Goal: Task Accomplishment & Management: Manage account settings

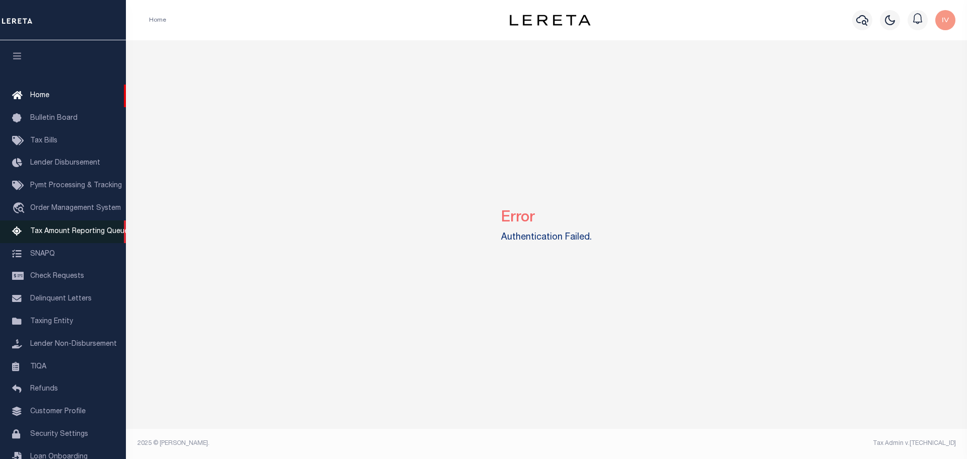
click at [56, 240] on link "Tax Amount Reporting Queue" at bounding box center [63, 232] width 126 height 23
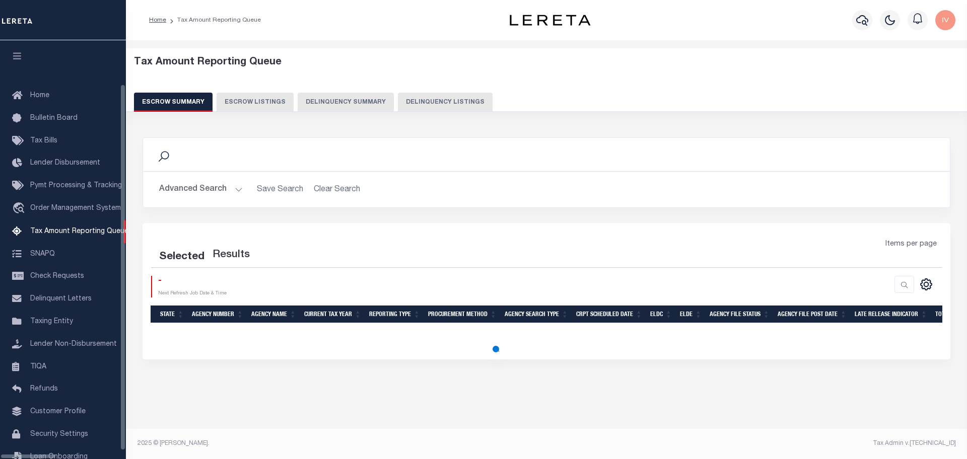
select select "100"
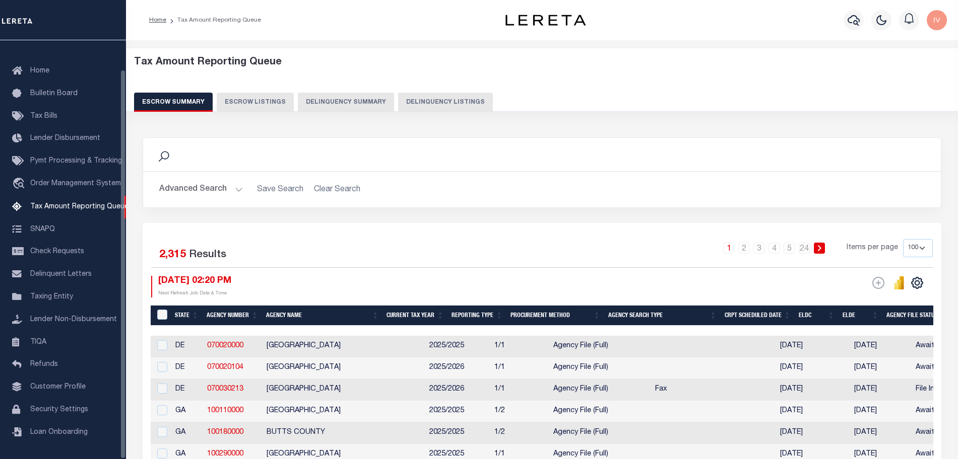
scroll to position [31, 0]
click at [365, 101] on button "Delinquency Summary" at bounding box center [346, 102] width 96 height 19
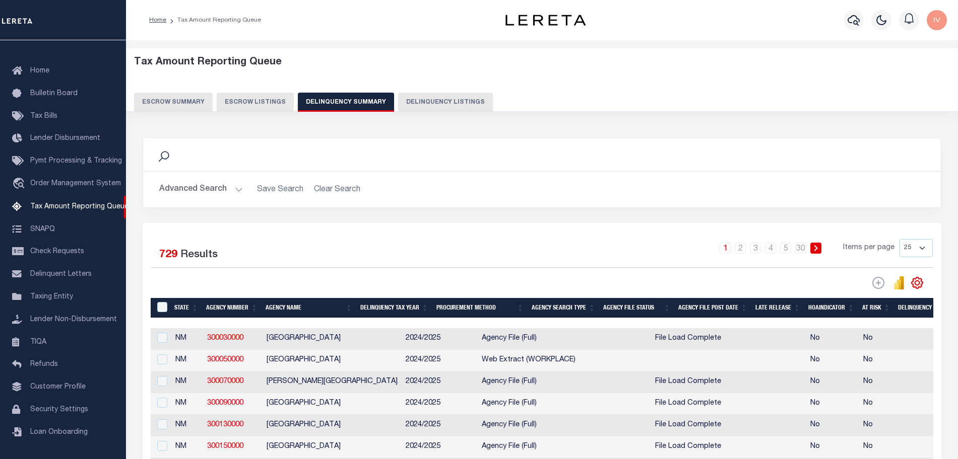
click at [232, 190] on button "Advanced Search" at bounding box center [201, 190] width 84 height 20
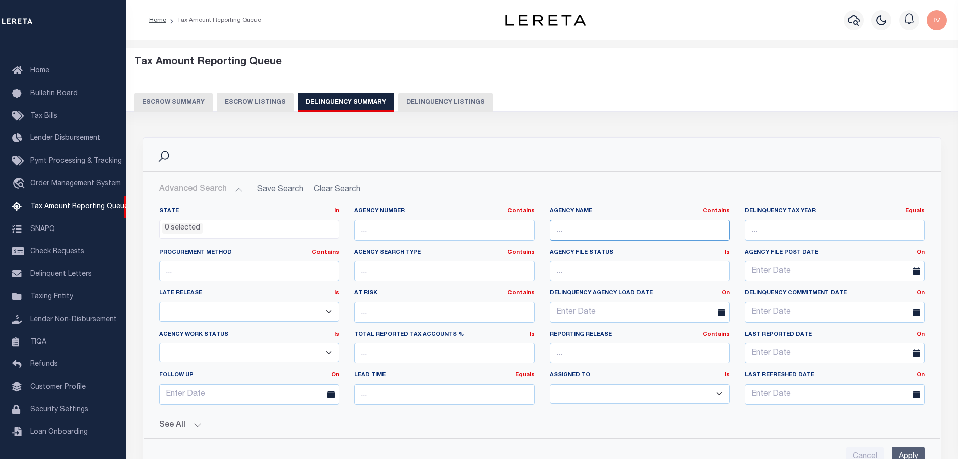
click at [566, 232] on input "text" at bounding box center [640, 230] width 180 height 21
type input "Jefferson"
click at [897, 448] on input "Apply" at bounding box center [908, 457] width 33 height 21
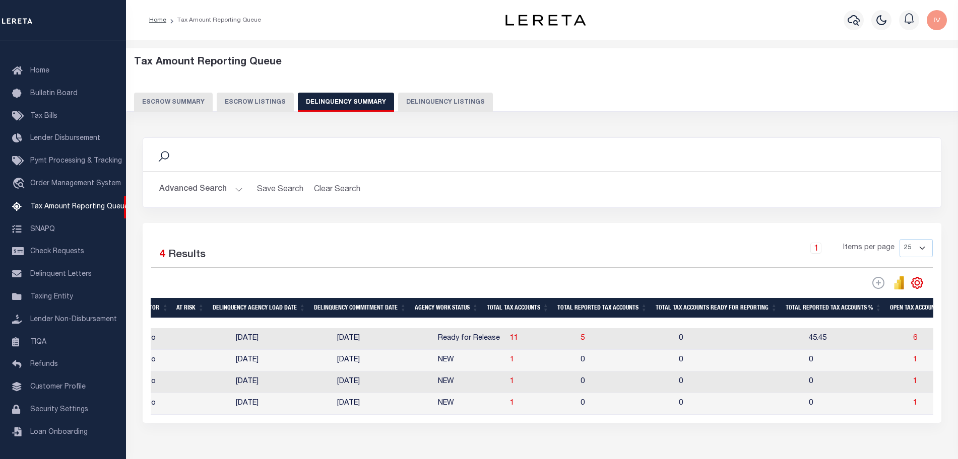
scroll to position [0, 0]
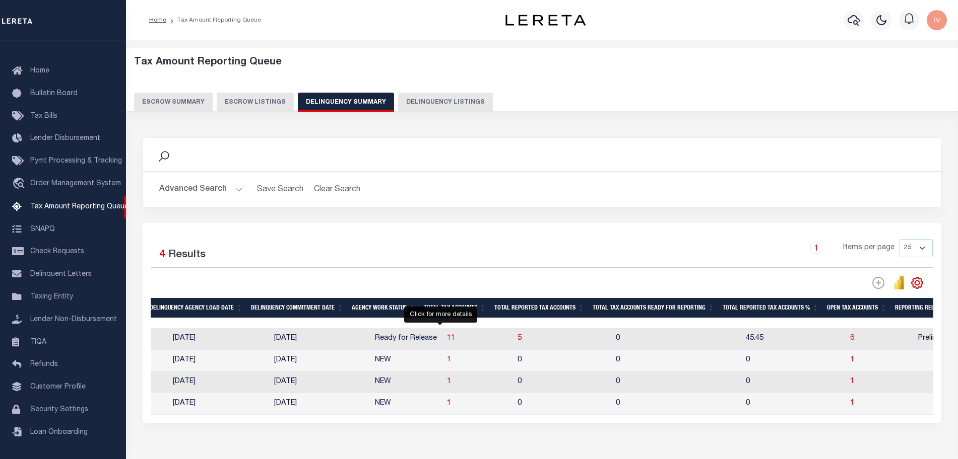
click at [447, 340] on span "11" at bounding box center [451, 338] width 8 height 7
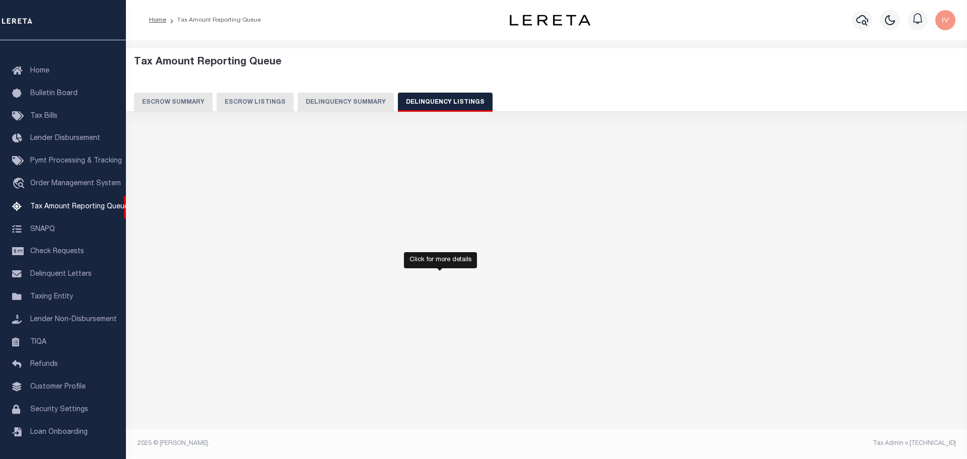
select select "100"
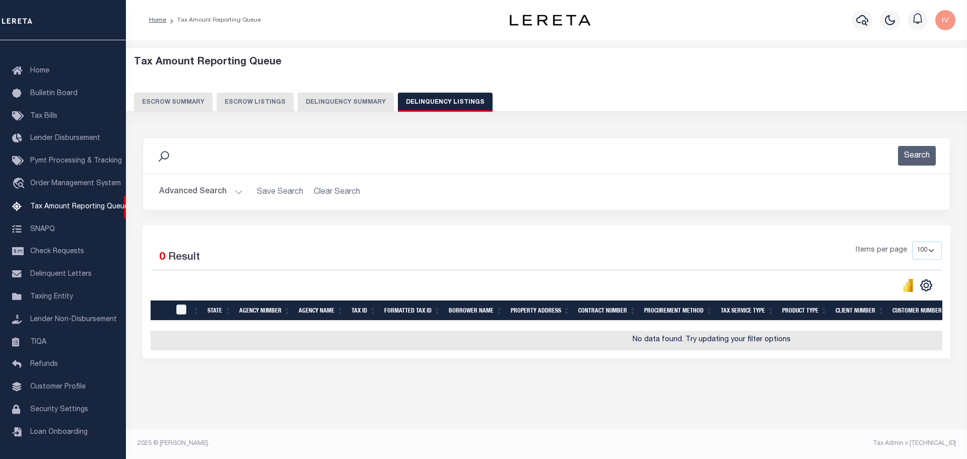
click at [357, 101] on button "Delinquency Summary" at bounding box center [346, 102] width 96 height 19
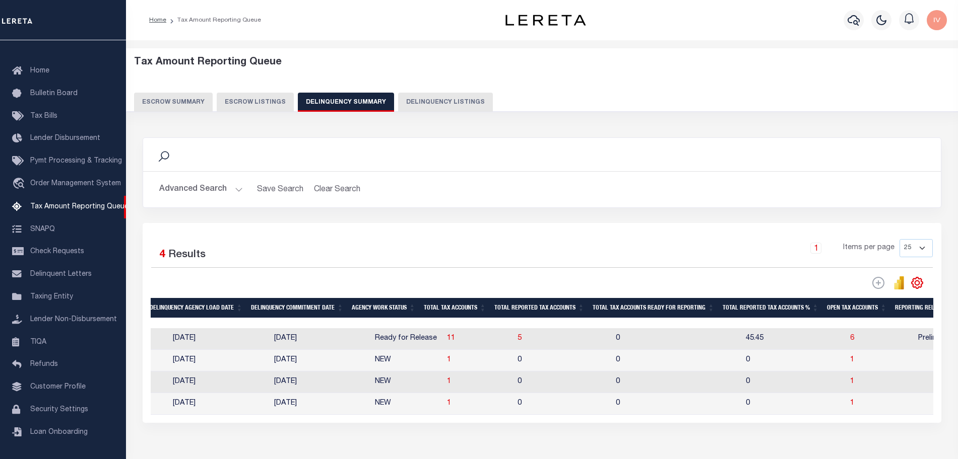
click at [513, 338] on td "5" at bounding box center [562, 339] width 98 height 22
checkbox input "true"
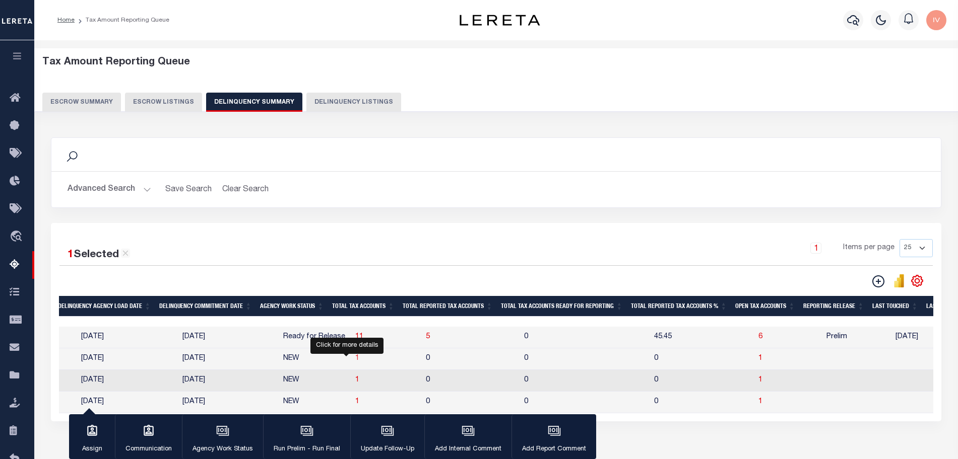
click at [355, 360] on span "1" at bounding box center [357, 358] width 4 height 7
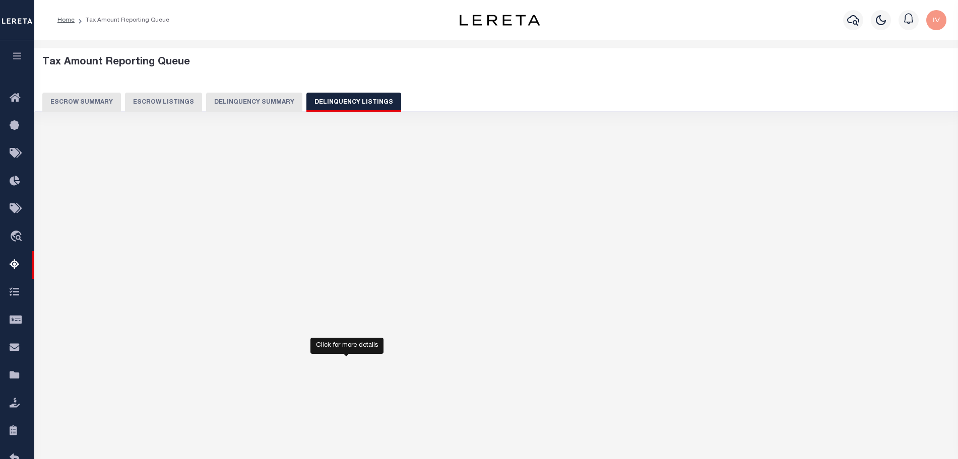
select select "100"
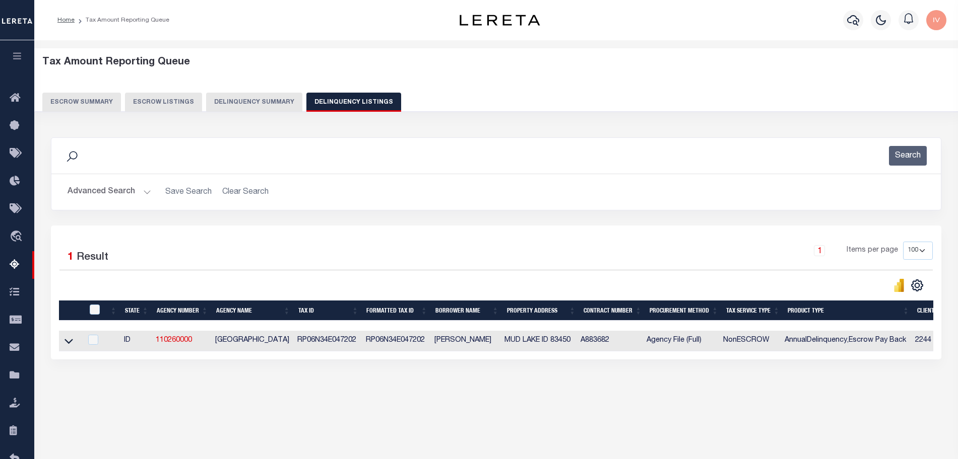
click at [263, 99] on button "Delinquency Summary" at bounding box center [254, 102] width 96 height 19
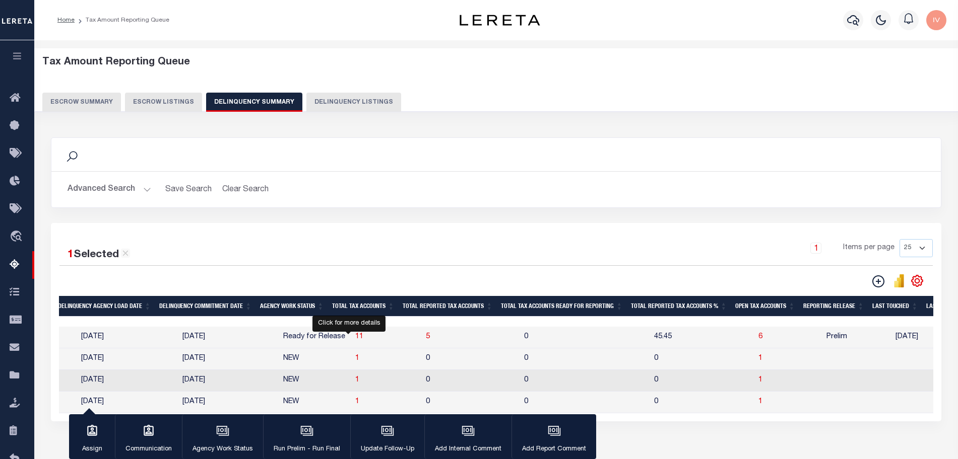
click at [355, 337] on span "11" at bounding box center [359, 336] width 8 height 7
select select "100"
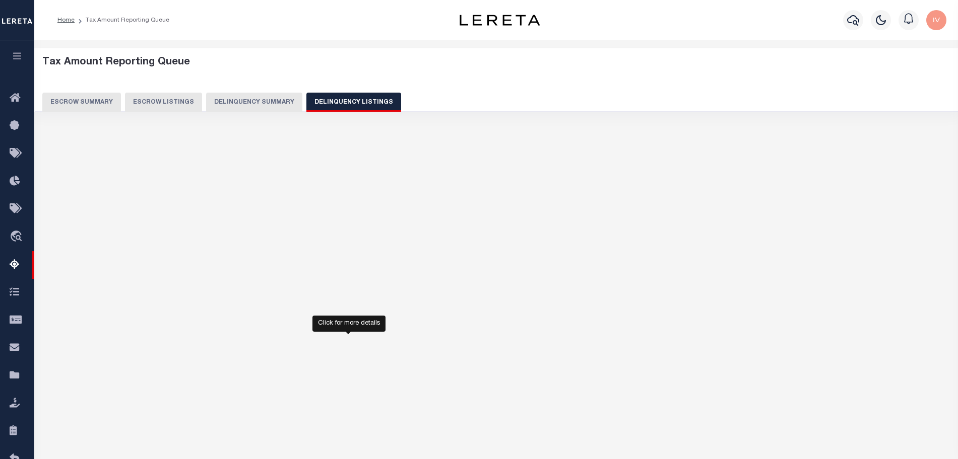
select select "100"
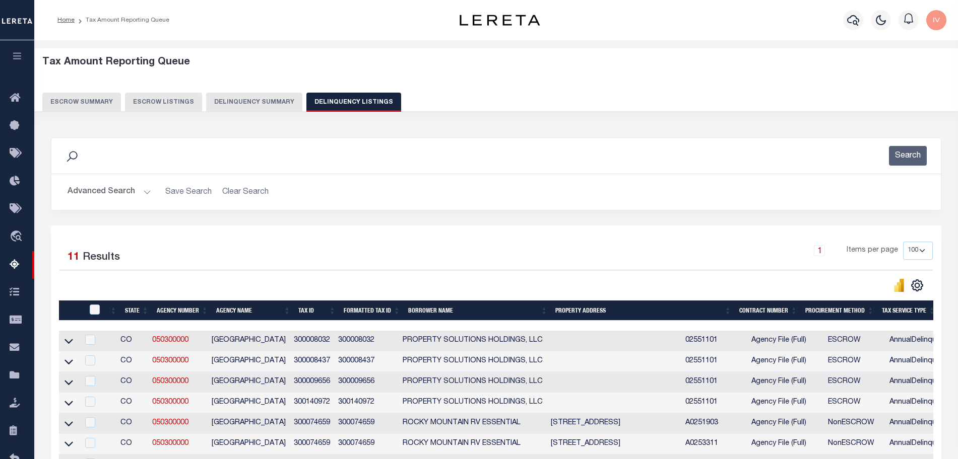
scroll to position [189, 0]
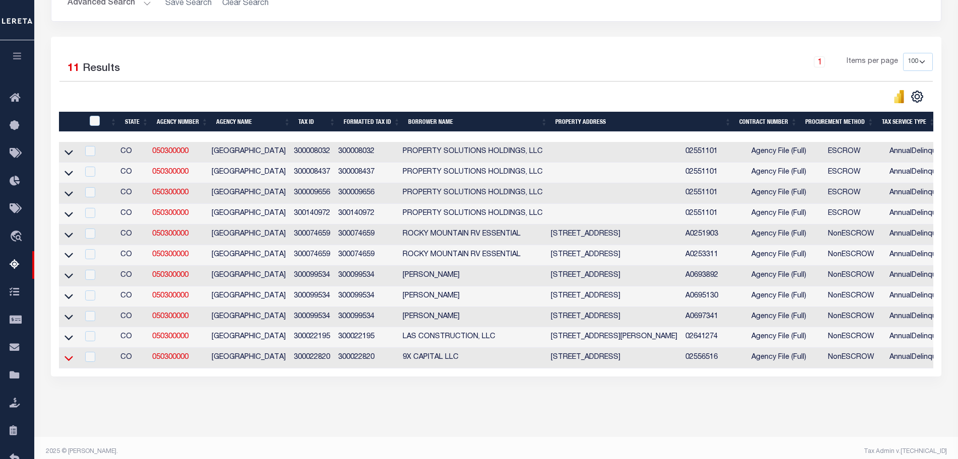
click at [68, 364] on icon at bounding box center [68, 358] width 9 height 11
click at [63, 341] on link at bounding box center [69, 336] width 12 height 7
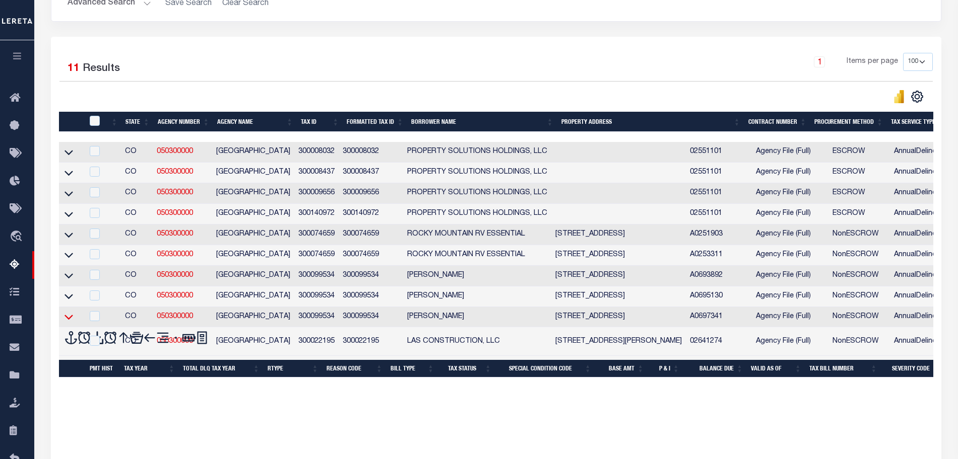
click at [66, 321] on icon at bounding box center [68, 317] width 9 height 11
click at [66, 292] on td at bounding box center [71, 297] width 24 height 21
click at [67, 274] on icon at bounding box center [68, 276] width 9 height 11
click at [69, 252] on link at bounding box center [69, 254] width 12 height 7
click at [68, 236] on icon at bounding box center [68, 235] width 9 height 11
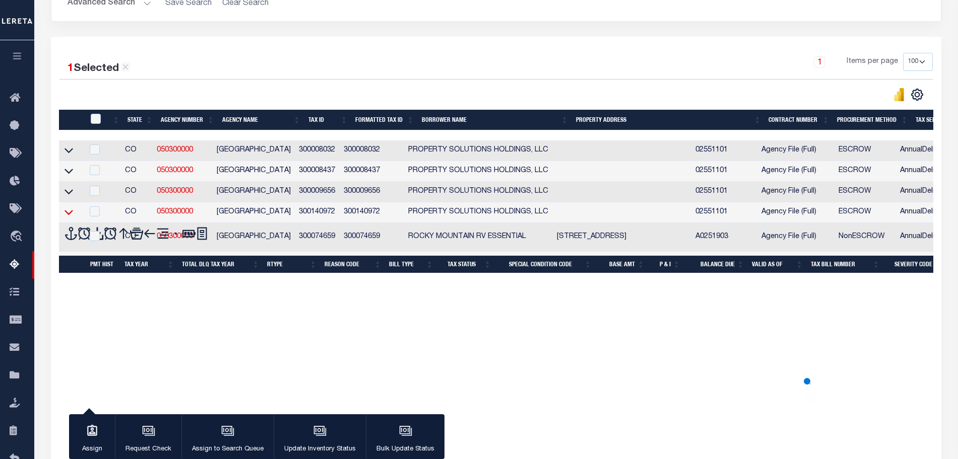
click at [68, 214] on icon at bounding box center [68, 212] width 9 height 11
click at [66, 197] on icon at bounding box center [68, 191] width 9 height 11
click at [70, 170] on icon at bounding box center [68, 171] width 9 height 11
click at [69, 153] on icon at bounding box center [68, 150] width 9 height 11
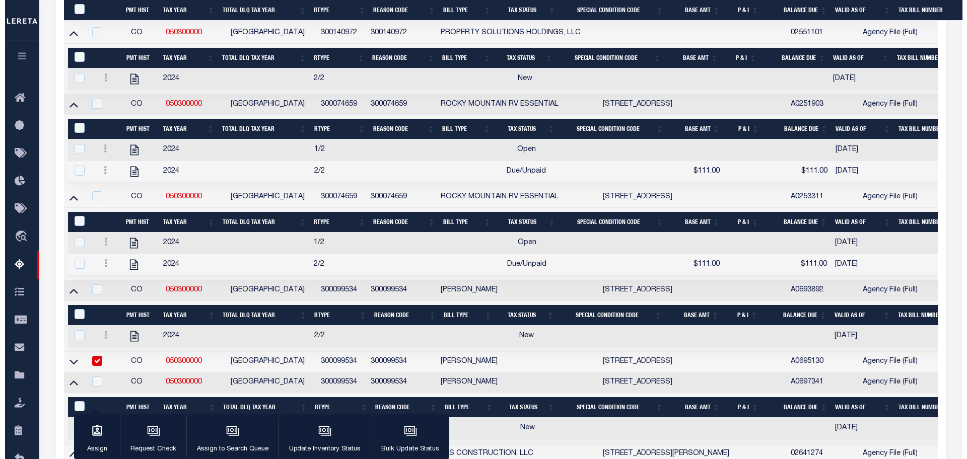
scroll to position [759, 0]
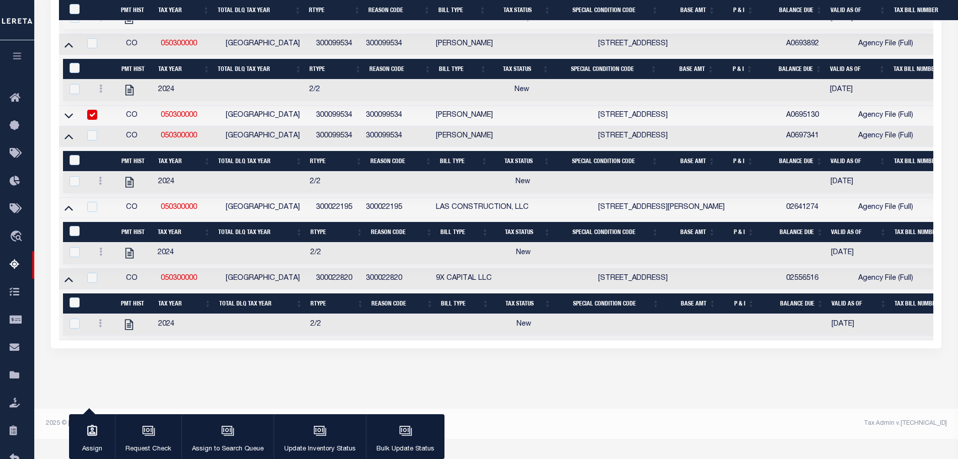
click at [93, 120] on input "checkbox" at bounding box center [92, 115] width 10 height 10
checkbox input "false"
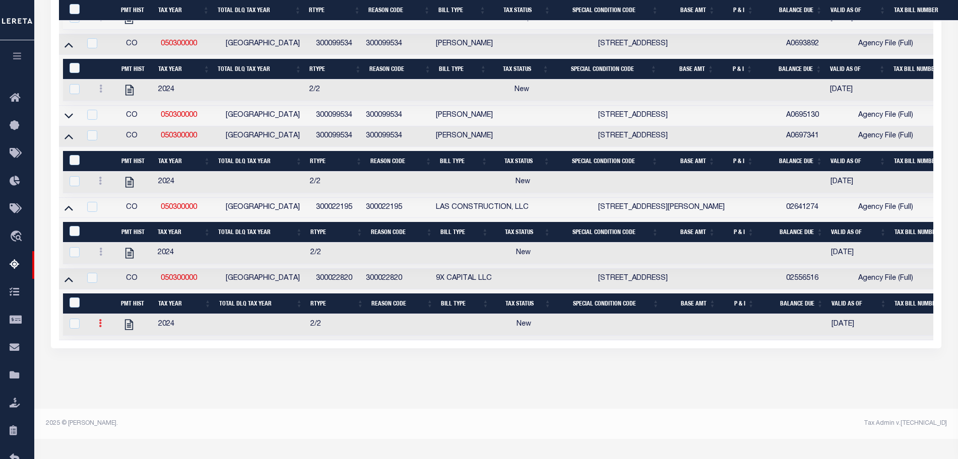
click at [100, 327] on icon at bounding box center [100, 323] width 3 height 8
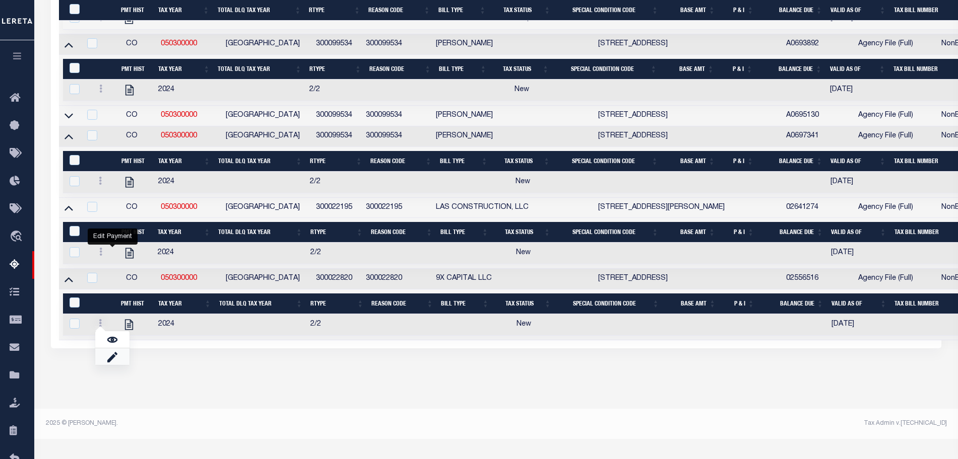
click at [118, 365] on link "" at bounding box center [112, 357] width 34 height 17
select select "NW2"
select select
type input "[DATE]"
checkbox input "true"
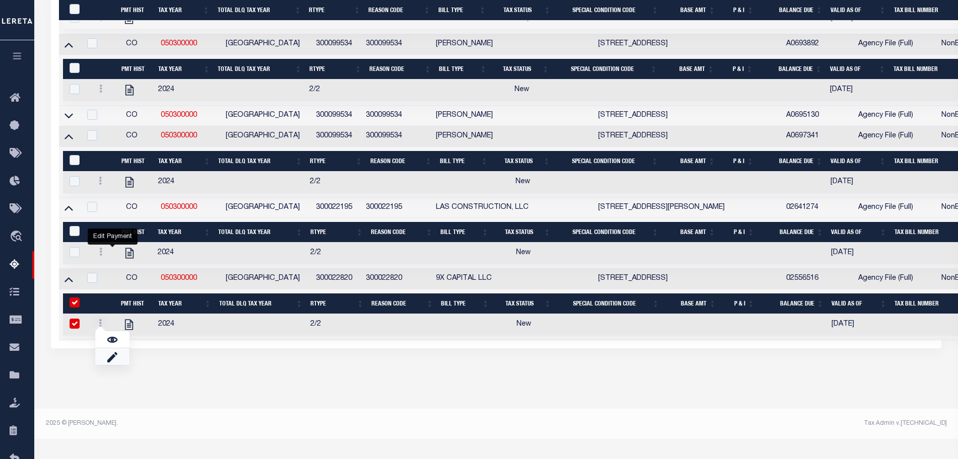
checkbox input "true"
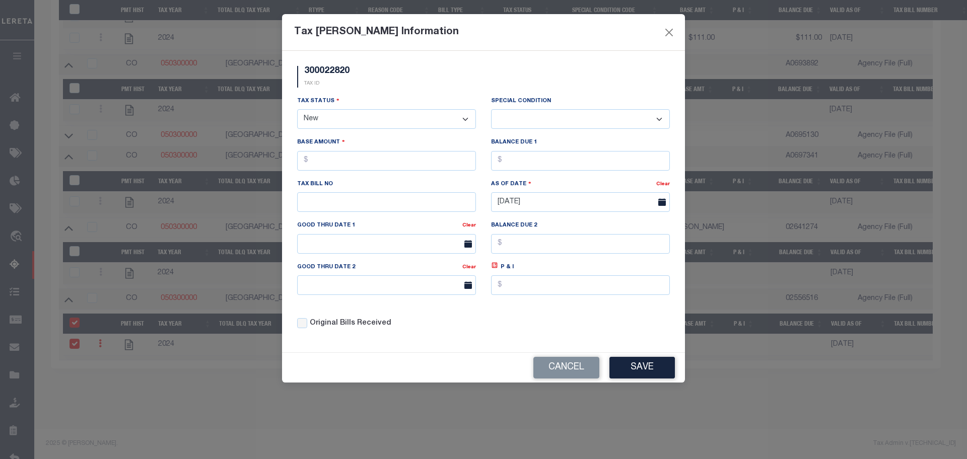
drag, startPoint x: 400, startPoint y: 115, endPoint x: 389, endPoint y: 125, distance: 15.3
click at [400, 115] on select "- Select Status - Open Due/Unpaid Paid Incomplete No Tax Due Internal Refund Pr…" at bounding box center [386, 119] width 179 height 20
click at [362, 123] on select "- Select Status - Open Due/Unpaid Paid Incomplete No Tax Due Internal Refund Pr…" at bounding box center [386, 119] width 179 height 20
click at [365, 120] on select "- Select Status - Open Due/Unpaid Paid Incomplete No Tax Due Internal Refund Pr…" at bounding box center [386, 119] width 179 height 20
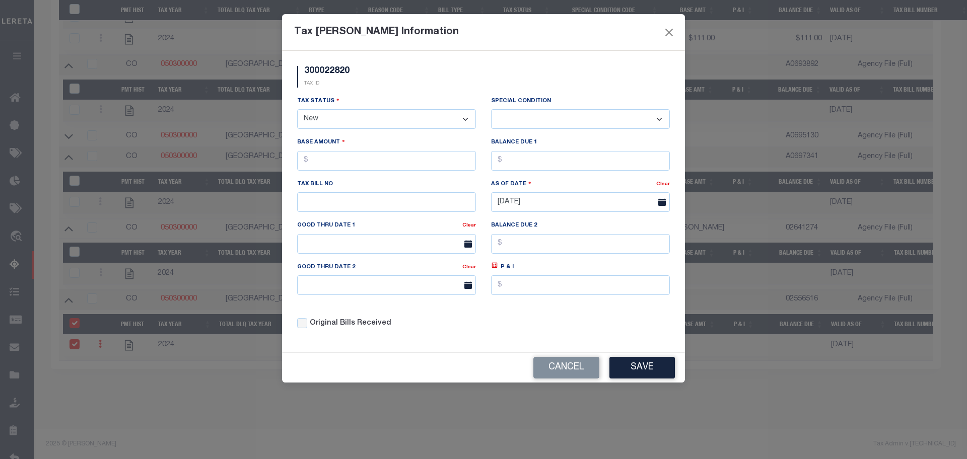
select select "NTX"
click at [297, 110] on select "- Select Status - Open Due/Unpaid Paid Incomplete No Tax Due Internal Refund Pr…" at bounding box center [386, 119] width 179 height 20
select select "0"
click at [378, 157] on input "text" at bounding box center [386, 161] width 179 height 20
type input "$1,500.00"
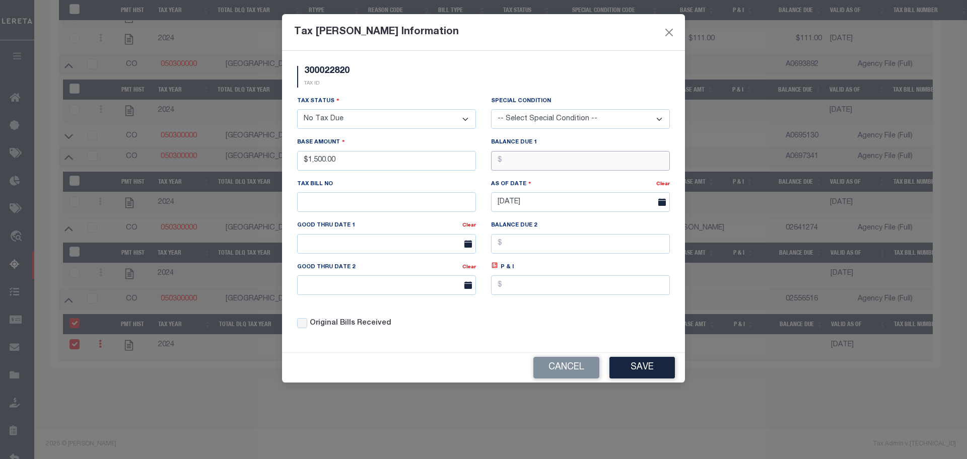
click at [545, 159] on input "text" at bounding box center [580, 161] width 179 height 20
type input "$0.00"
click at [510, 314] on div "Tax Status - Select Status - Open Due/Unpaid Paid Incomplete No Tax Due Interna…" at bounding box center [484, 217] width 388 height 242
click at [645, 373] on button "Save" at bounding box center [642, 368] width 65 height 22
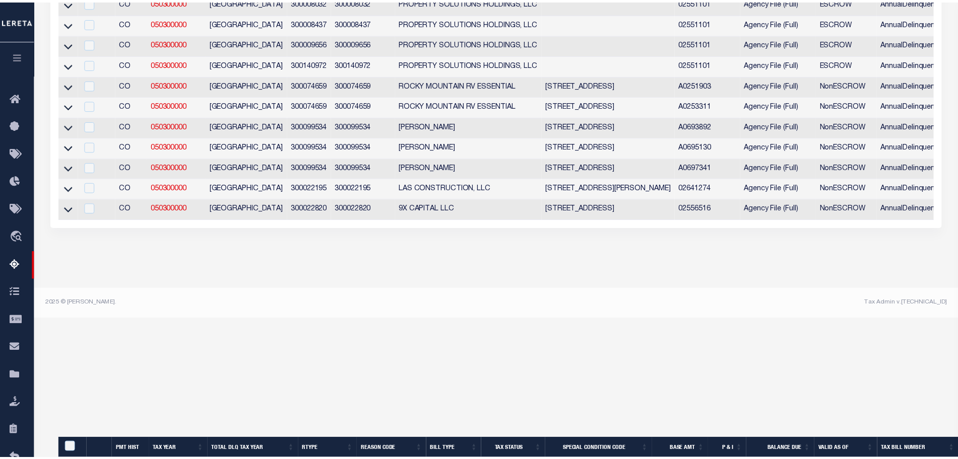
scroll to position [279, 0]
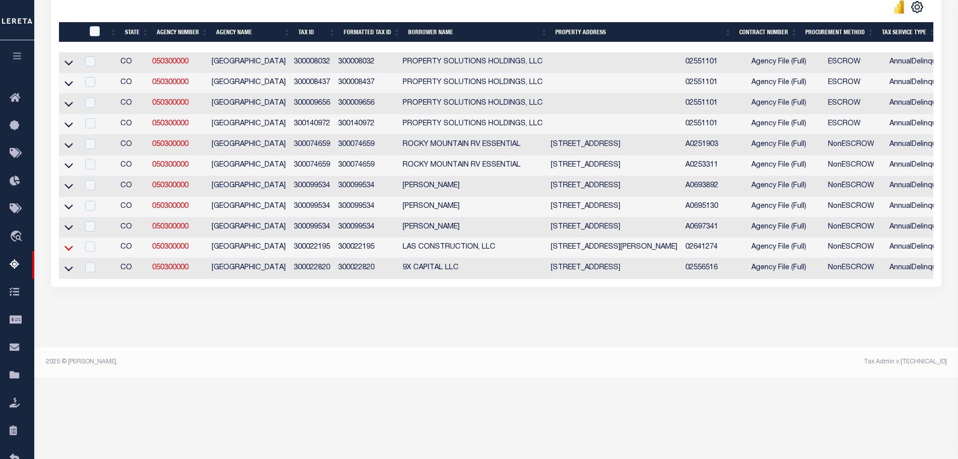
click at [68, 253] on icon at bounding box center [68, 248] width 9 height 11
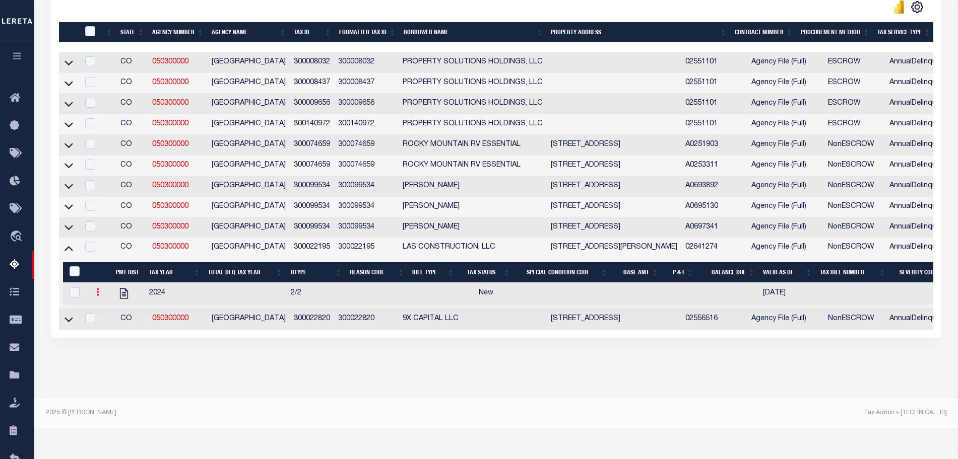
click at [94, 298] on link at bounding box center [97, 294] width 11 height 8
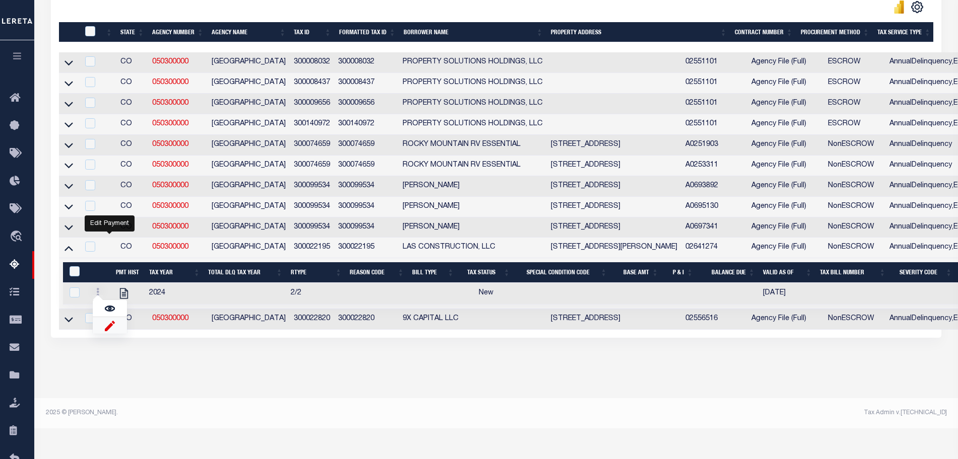
click at [111, 331] on img "" at bounding box center [110, 325] width 10 height 11
select select
checkbox input "true"
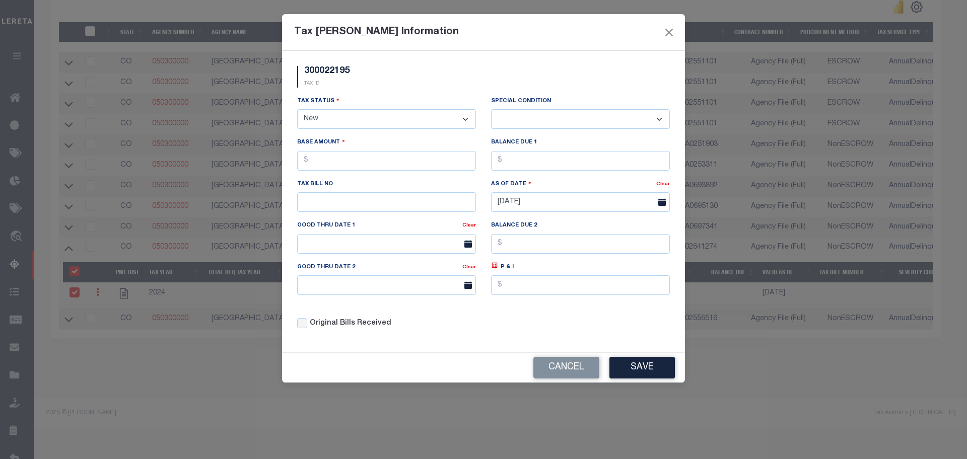
click at [363, 126] on select "- Select Status - Open Due/Unpaid Paid Incomplete No Tax Due Internal Refund Pr…" at bounding box center [386, 119] width 179 height 20
select select "NTX"
click at [297, 110] on select "- Select Status - Open Due/Unpaid Paid Incomplete No Tax Due Internal Refund Pr…" at bounding box center [386, 119] width 179 height 20
select select "0"
click at [395, 168] on input "text" at bounding box center [386, 161] width 179 height 20
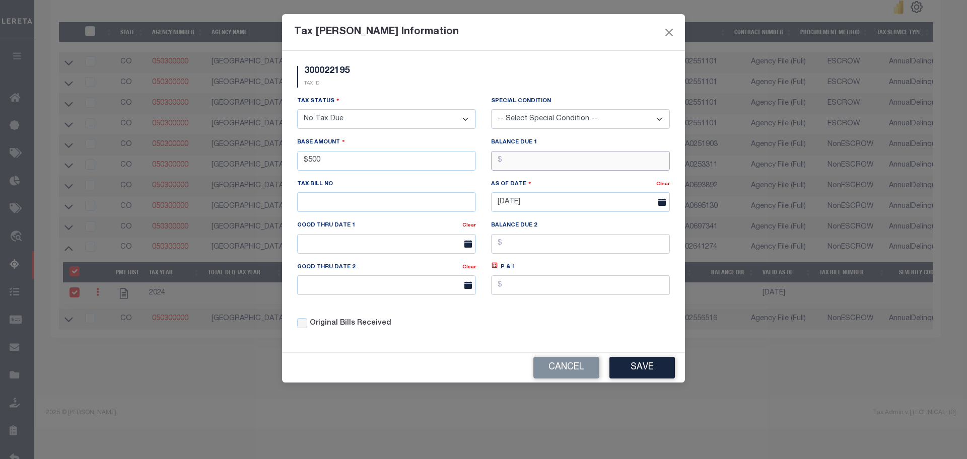
type input "$500.00"
click at [522, 165] on input "text" at bounding box center [580, 161] width 179 height 20
type input "$0.00"
click at [640, 358] on div "Cancel Save" at bounding box center [483, 368] width 403 height 30
click at [530, 151] on div "Balance Due 1 $0.00" at bounding box center [580, 153] width 179 height 33
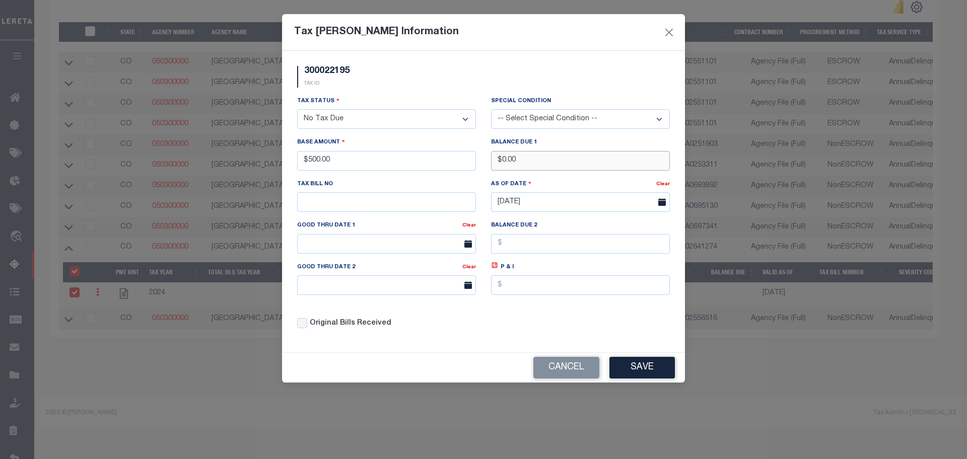
click at [531, 158] on input "$0.00" at bounding box center [580, 161] width 179 height 20
click at [599, 342] on div "300022195 TAX ID Installment: TaxID: 300022195 Tax Status" at bounding box center [483, 202] width 403 height 302
click at [641, 368] on button "Save" at bounding box center [642, 368] width 65 height 22
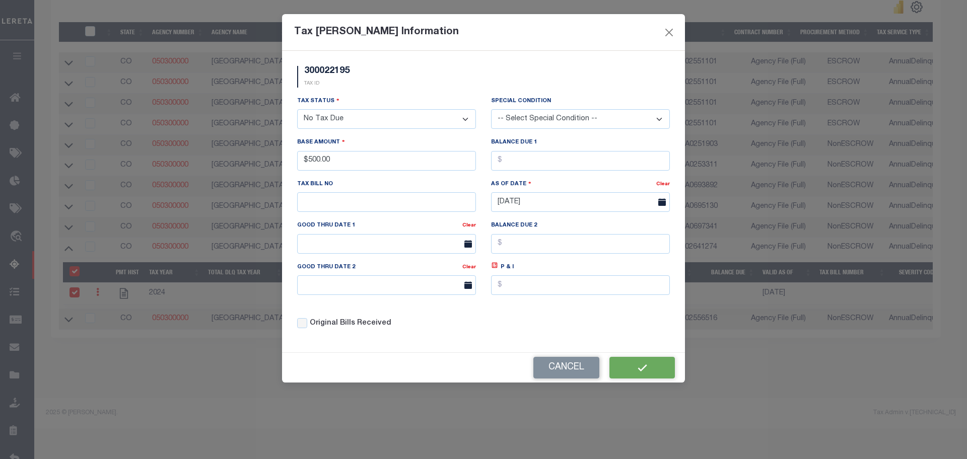
select select "NW2"
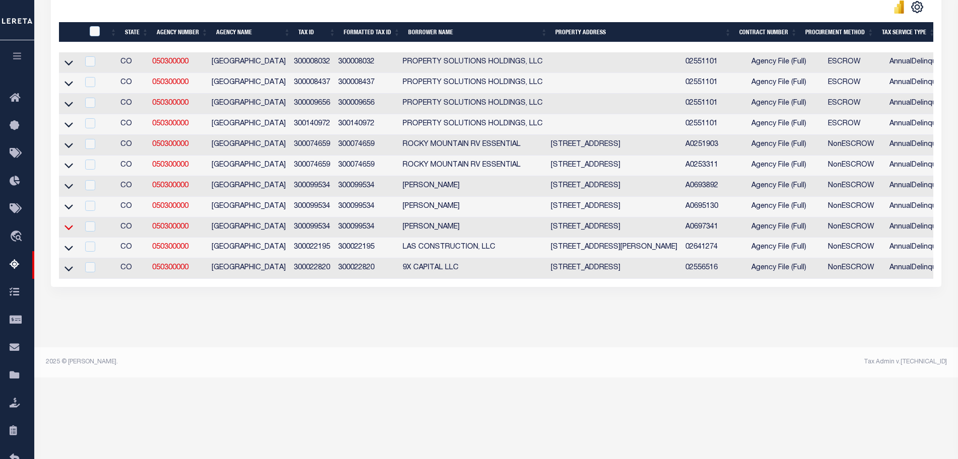
click at [68, 233] on icon at bounding box center [68, 227] width 9 height 11
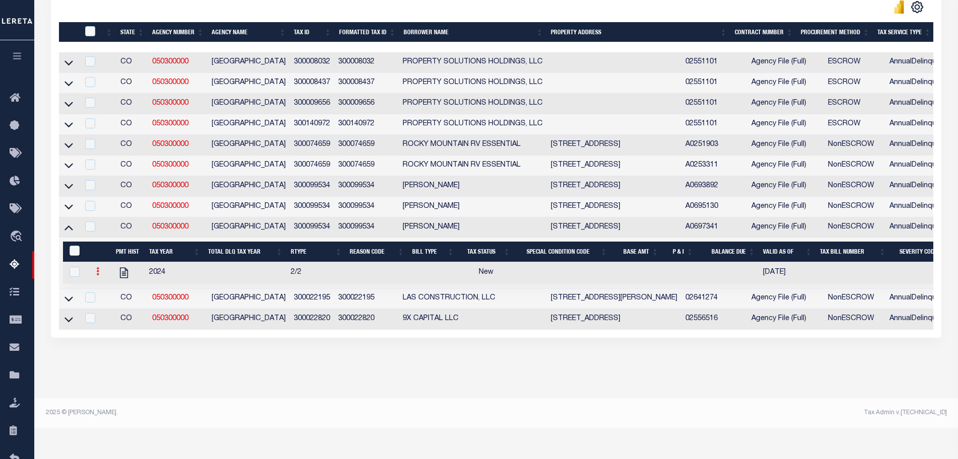
click at [97, 276] on icon at bounding box center [97, 271] width 3 height 8
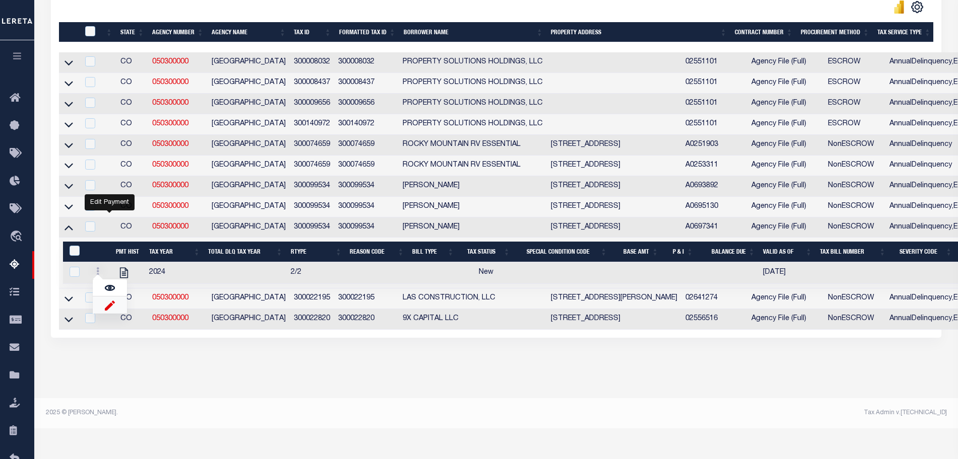
click at [105, 311] on img "" at bounding box center [110, 305] width 10 height 11
select select
checkbox input "true"
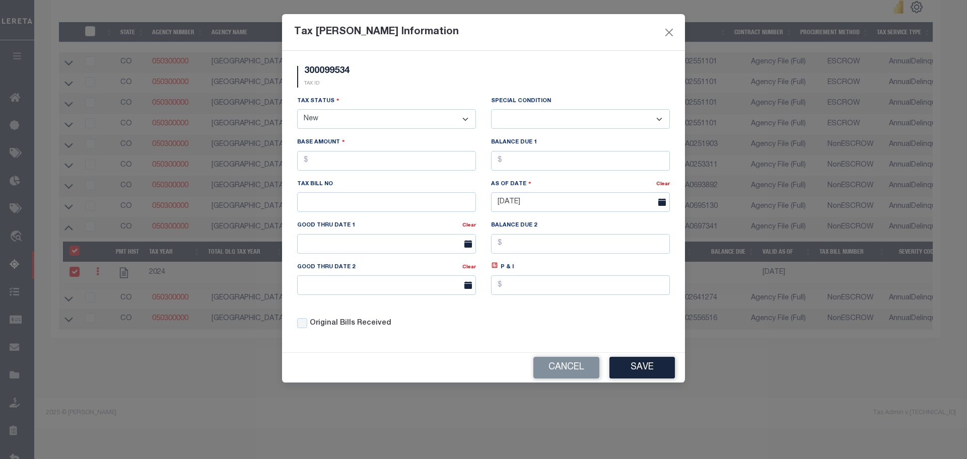
click at [420, 110] on select "- Select Status - Open Due/Unpaid Paid Incomplete No Tax Due Internal Refund Pr…" at bounding box center [386, 119] width 179 height 20
select select "NTX"
click at [297, 110] on select "- Select Status - Open Due/Unpaid Paid Incomplete No Tax Due Internal Refund Pr…" at bounding box center [386, 119] width 179 height 20
select select "0"
click at [435, 156] on input "text" at bounding box center [386, 161] width 179 height 20
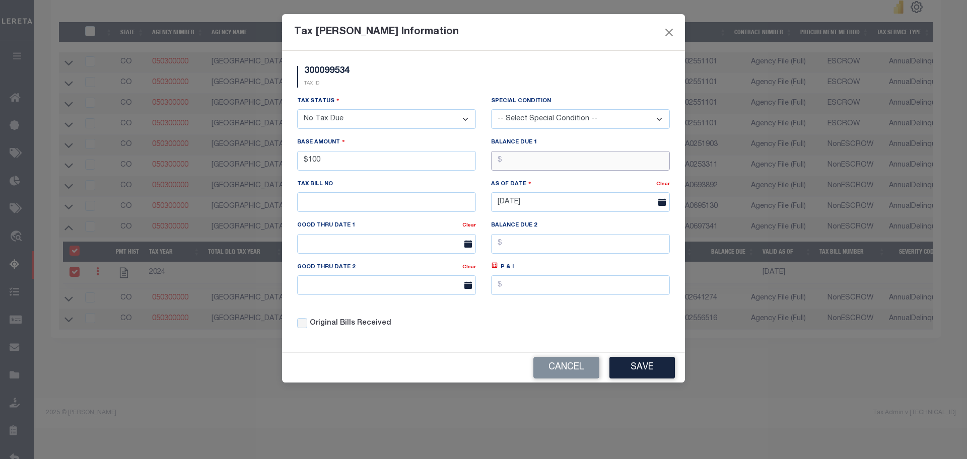
type input "$100.00"
click at [526, 162] on input "text" at bounding box center [580, 161] width 179 height 20
type input "$0.00"
click at [584, 347] on div "300099534 TAX ID Installment: TaxID: 300099534 Tax Status" at bounding box center [483, 202] width 403 height 302
click at [632, 351] on div "300099534 TAX ID Installment: TaxID: 300099534 Tax Status" at bounding box center [483, 202] width 403 height 302
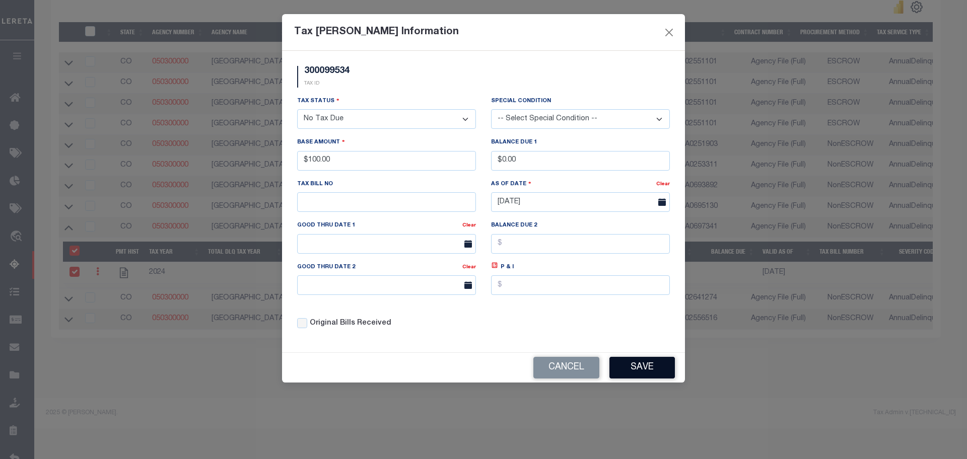
click at [633, 361] on button "Save" at bounding box center [642, 368] width 65 height 22
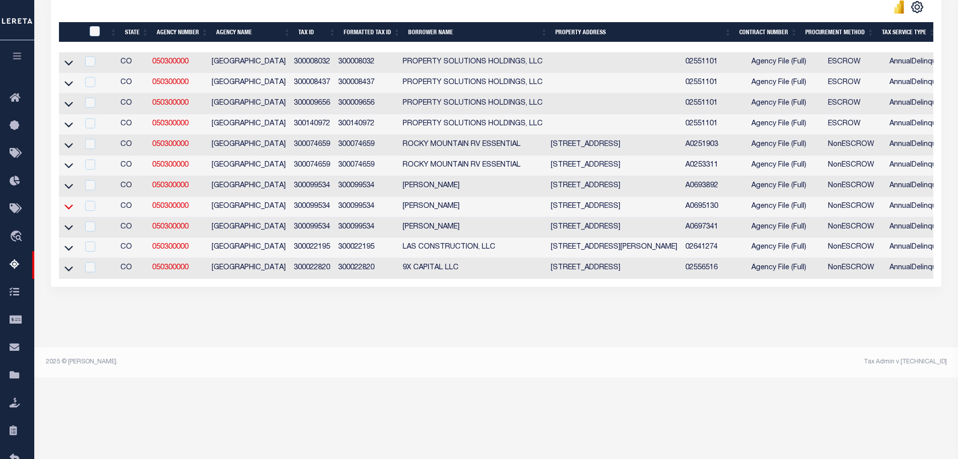
click at [68, 209] on icon at bounding box center [68, 206] width 9 height 11
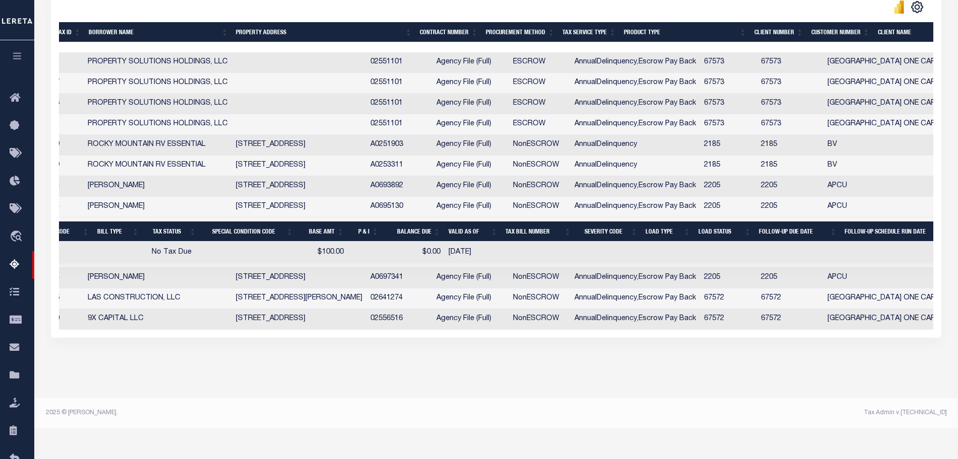
scroll to position [0, 654]
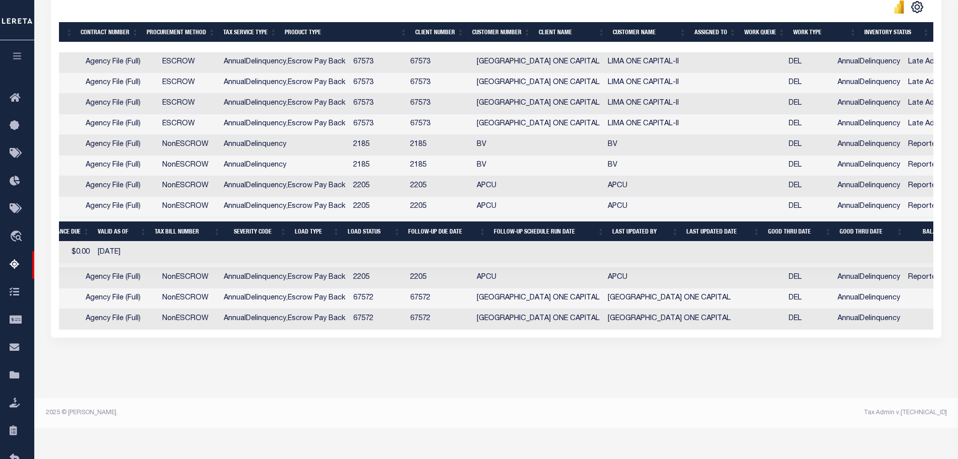
click at [784, 206] on td "DEL" at bounding box center [808, 207] width 49 height 21
checkbox input "true"
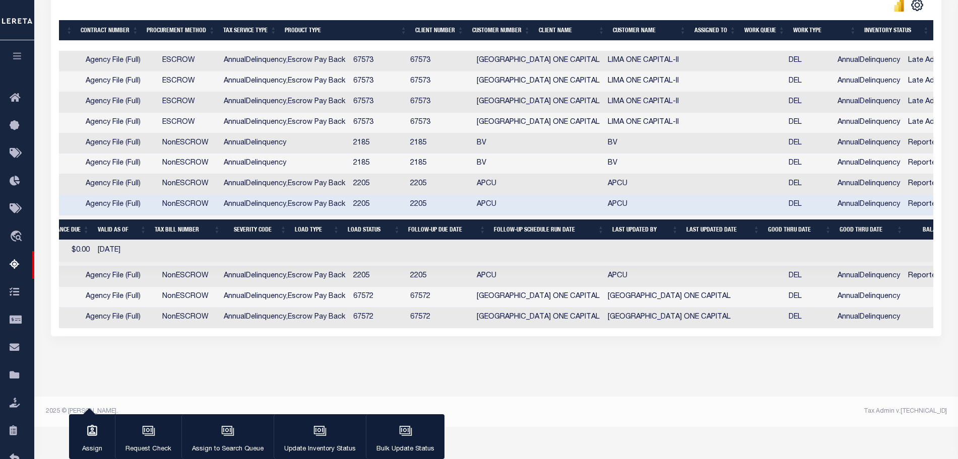
scroll to position [277, 0]
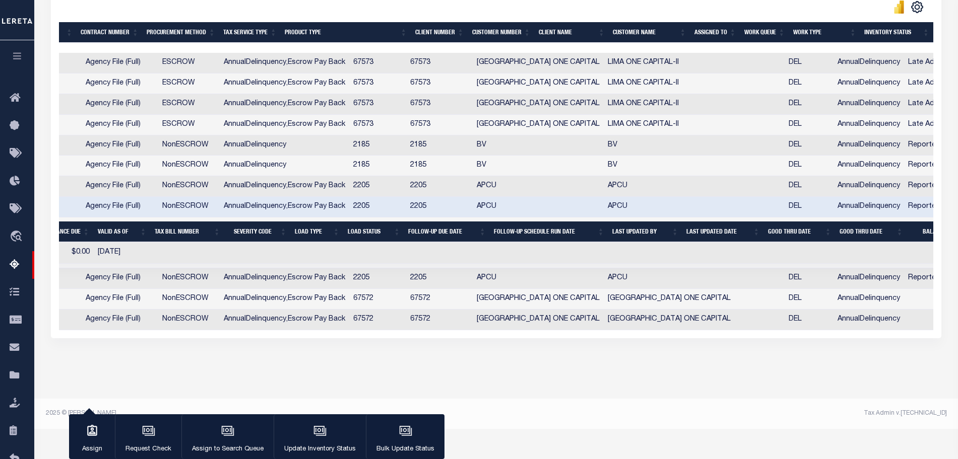
click at [784, 124] on td "DEL" at bounding box center [808, 125] width 49 height 21
checkbox input "true"
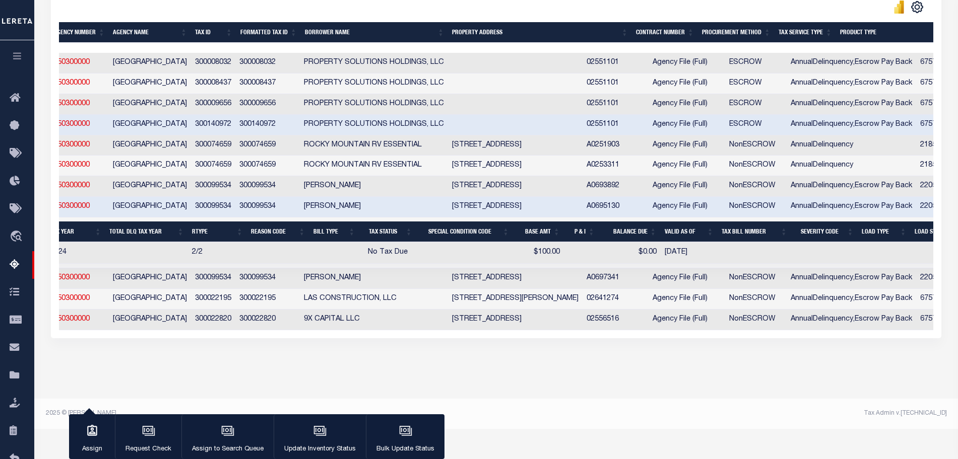
scroll to position [0, 0]
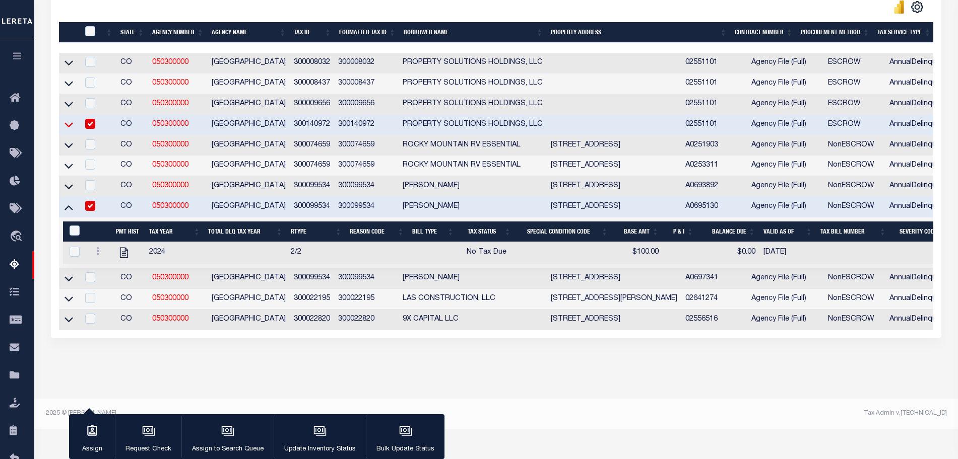
click at [72, 126] on icon at bounding box center [68, 124] width 9 height 11
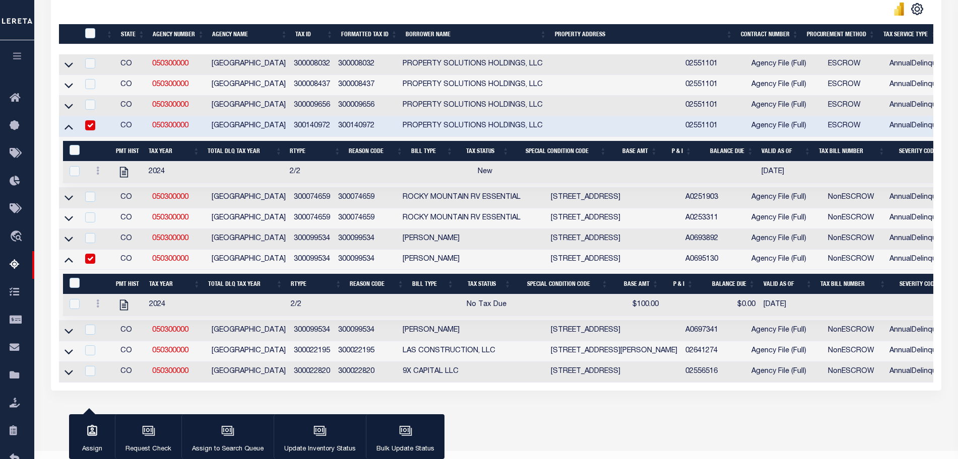
scroll to position [279, 0]
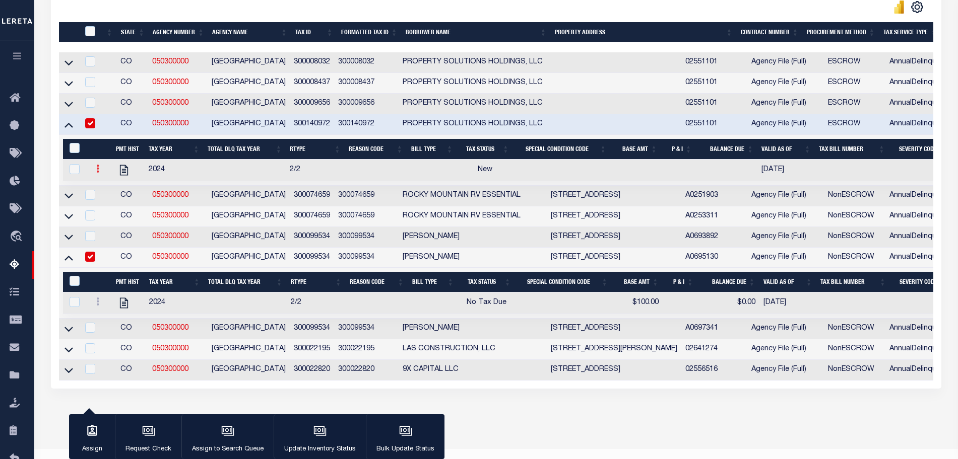
click at [102, 169] on link at bounding box center [97, 170] width 11 height 8
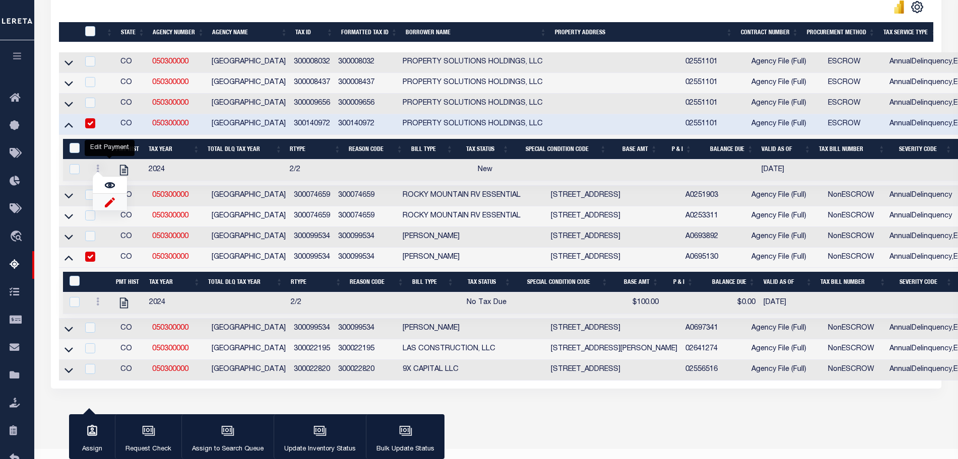
click at [109, 206] on img "" at bounding box center [110, 202] width 10 height 11
select select
checkbox input "true"
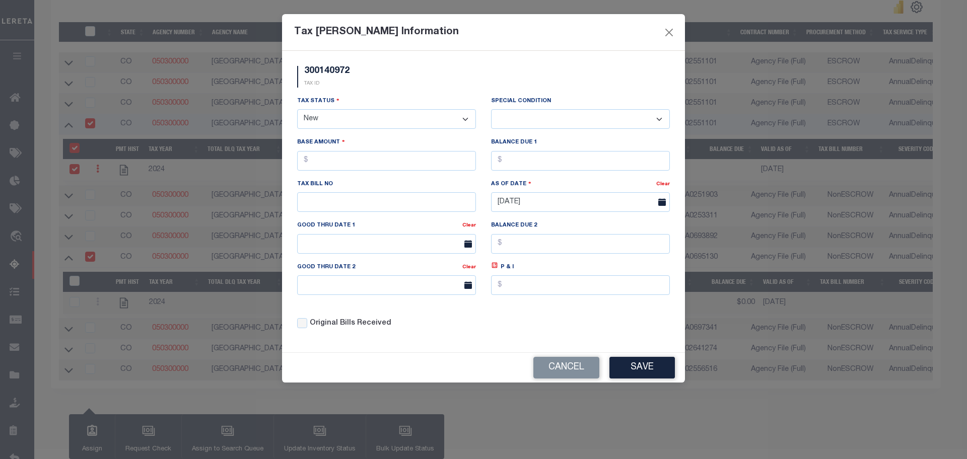
click at [364, 115] on select "- Select Status - Open Due/Unpaid Paid Incomplete No Tax Due Internal Refund Pr…" at bounding box center [386, 119] width 179 height 20
select select "NTX"
click at [297, 110] on select "- Select Status - Open Due/Unpaid Paid Incomplete No Tax Due Internal Refund Pr…" at bounding box center [386, 119] width 179 height 20
select select "0"
click at [345, 160] on input "text" at bounding box center [386, 161] width 179 height 20
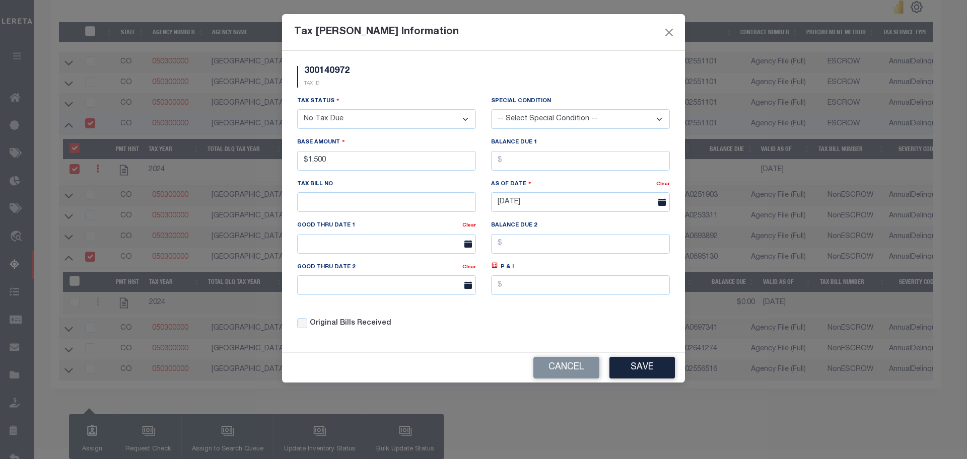
type input "$1,500.00"
click at [516, 149] on div "Balance Due 1" at bounding box center [580, 153] width 179 height 33
click at [530, 163] on input "text" at bounding box center [580, 161] width 179 height 20
click at [620, 364] on button "Save" at bounding box center [642, 368] width 65 height 22
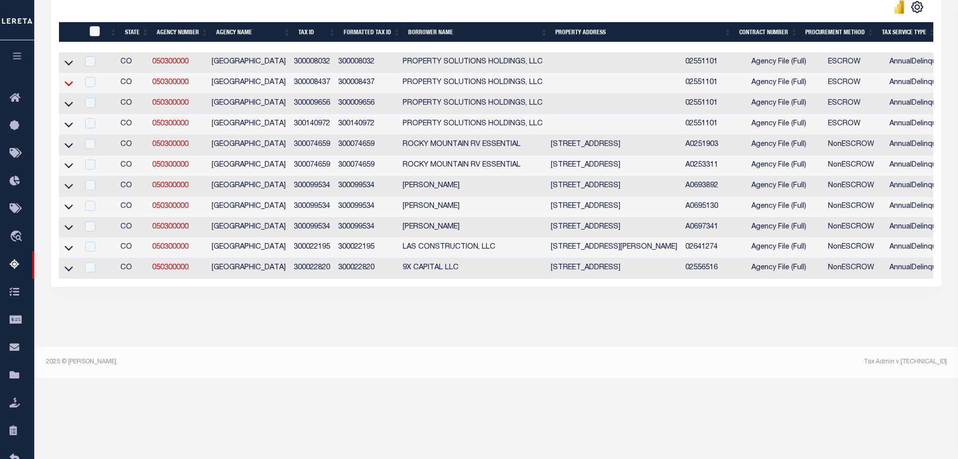
click at [66, 83] on icon at bounding box center [68, 83] width 9 height 11
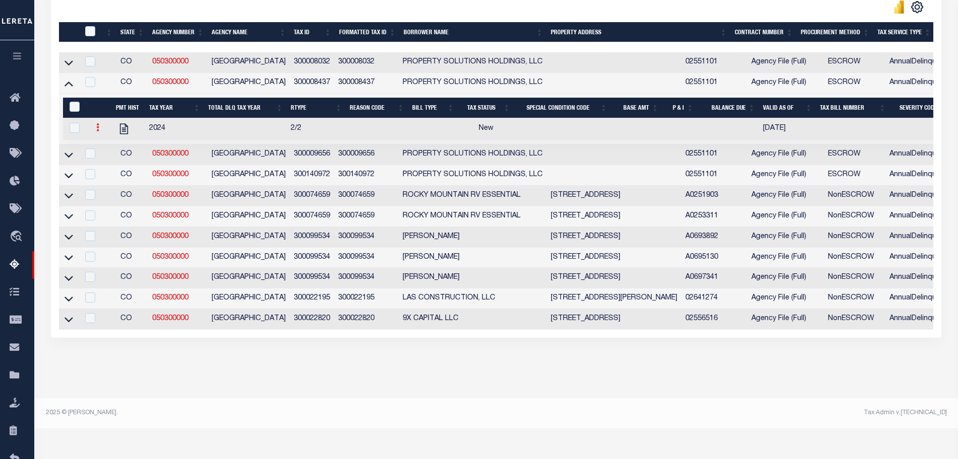
click at [101, 131] on link at bounding box center [97, 129] width 11 height 8
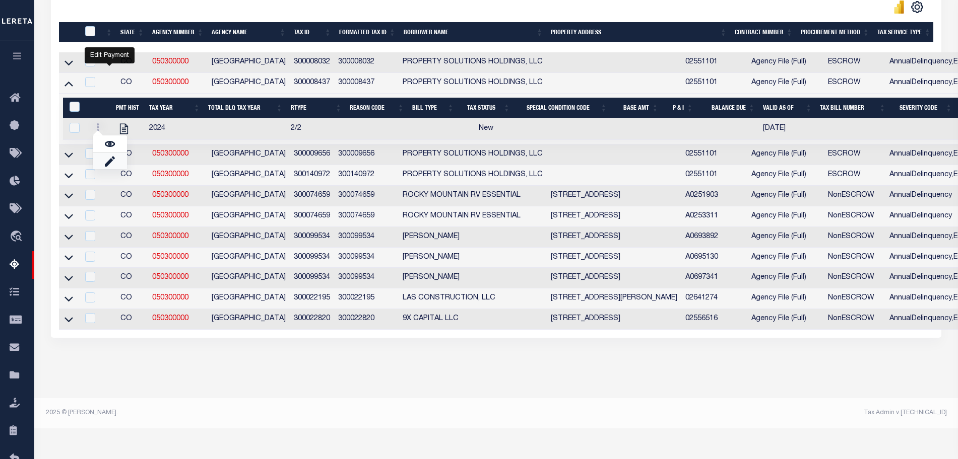
click at [102, 169] on link "" at bounding box center [110, 161] width 34 height 17
select select
checkbox input "true"
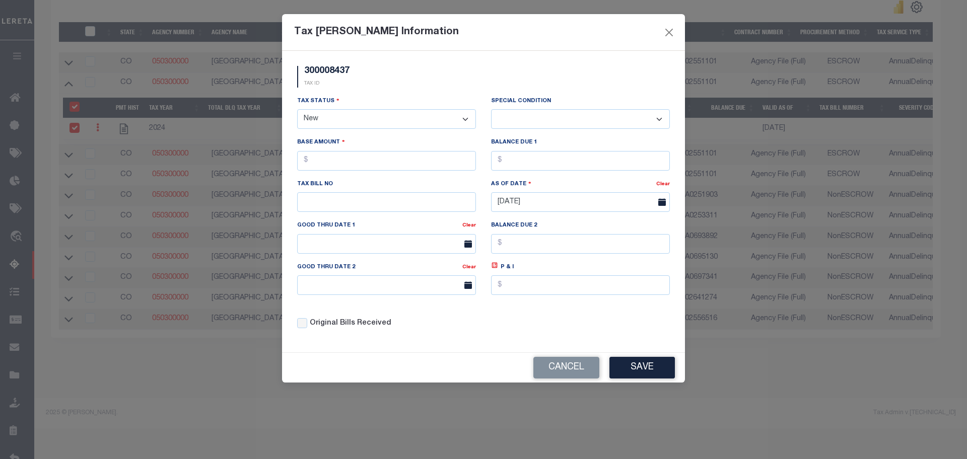
click at [360, 121] on select "- Select Status - Open Due/Unpaid Paid Incomplete No Tax Due Internal Refund Pr…" at bounding box center [386, 119] width 179 height 20
select select "NTX"
click at [297, 110] on select "- Select Status - Open Due/Unpaid Paid Incomplete No Tax Due Internal Refund Pr…" at bounding box center [386, 119] width 179 height 20
select select "0"
click at [435, 162] on input "text" at bounding box center [386, 161] width 179 height 20
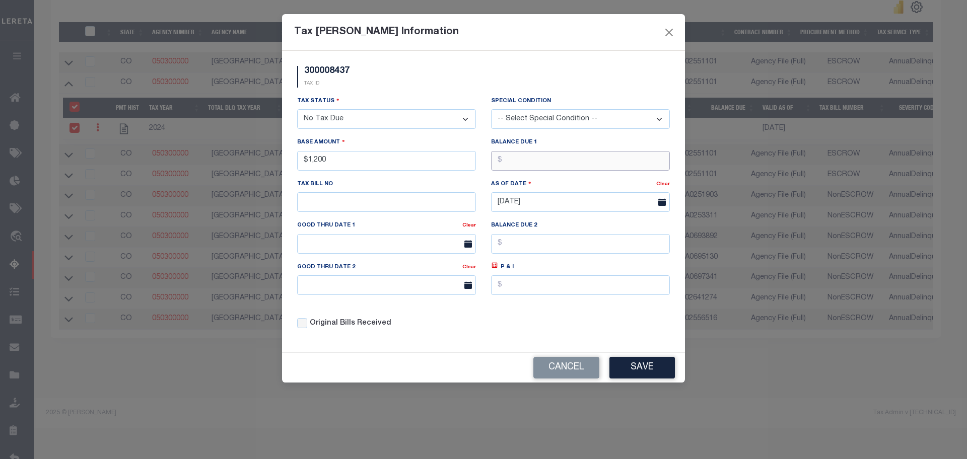
type input "$1,200.00"
click at [574, 162] on input "text" at bounding box center [580, 161] width 179 height 20
type input "$00.00"
click at [600, 330] on div "Tax Status - Select Status - Open Due/Unpaid Paid Incomplete No Tax Due Interna…" at bounding box center [484, 217] width 388 height 242
click at [623, 361] on button "Save" at bounding box center [642, 368] width 65 height 22
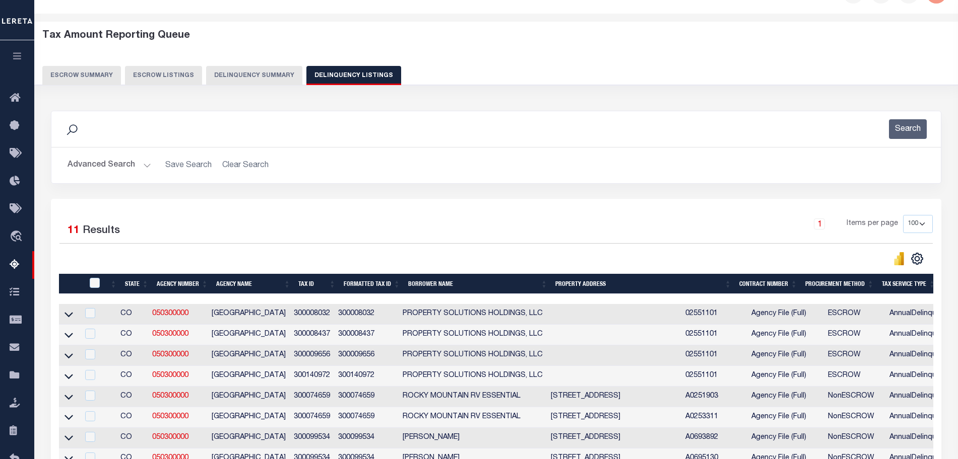
scroll to position [0, 0]
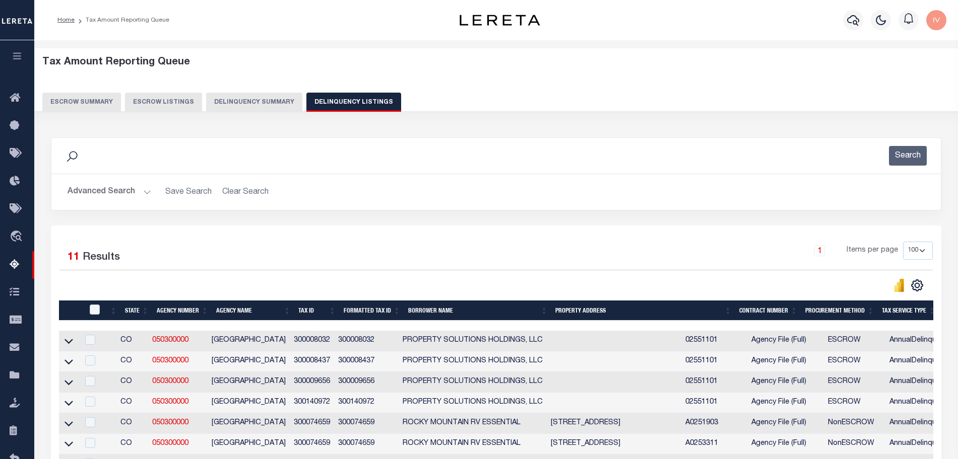
click at [218, 93] on button "Delinquency Summary" at bounding box center [254, 102] width 96 height 19
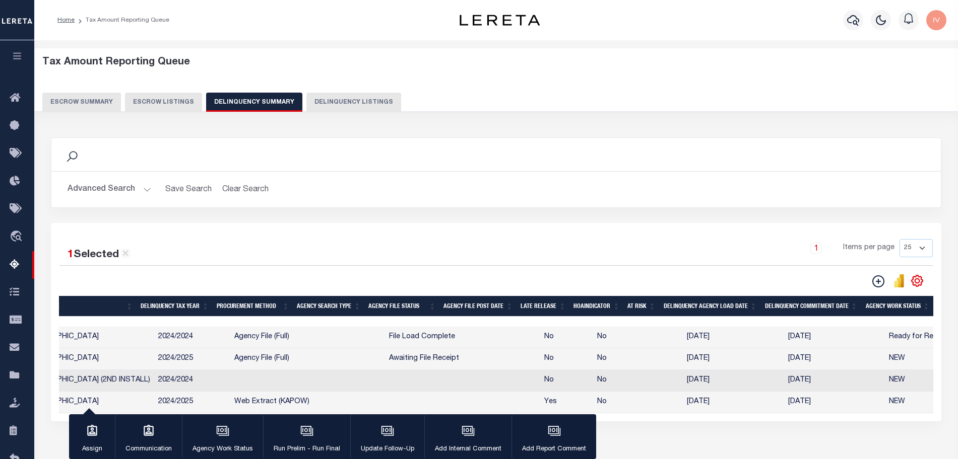
scroll to position [0, 87]
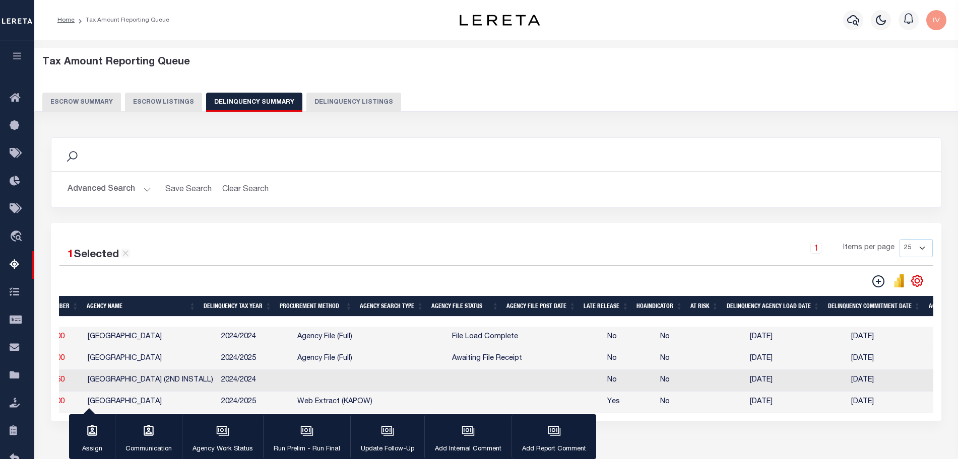
click at [148, 188] on button "Advanced Search" at bounding box center [110, 190] width 84 height 20
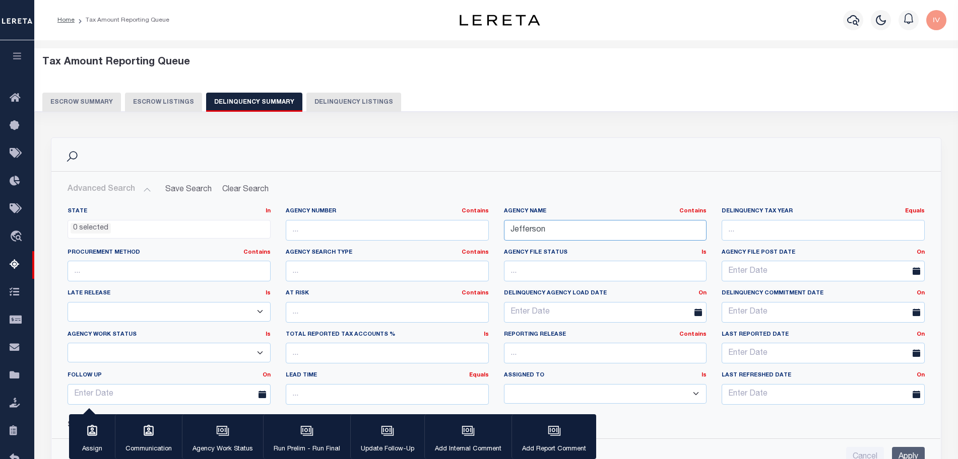
click at [568, 231] on input "Jefferson" at bounding box center [605, 230] width 203 height 21
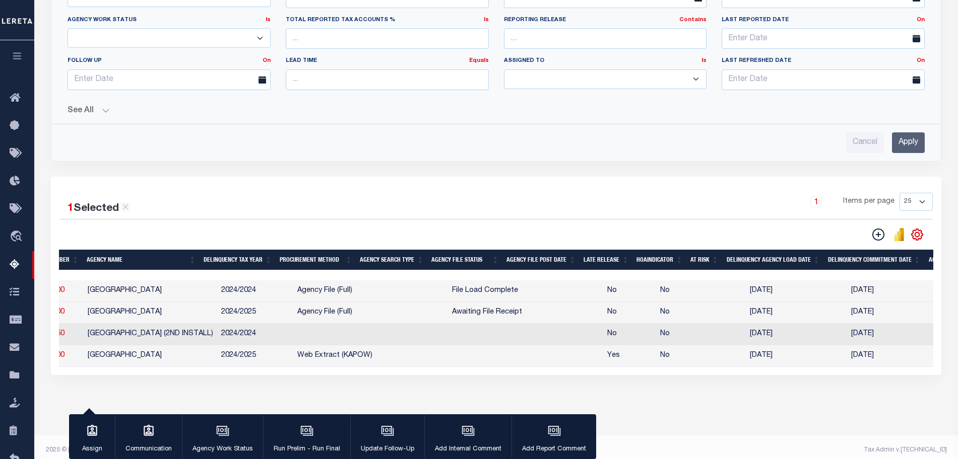
click at [117, 112] on button "See All" at bounding box center [496, 111] width 857 height 10
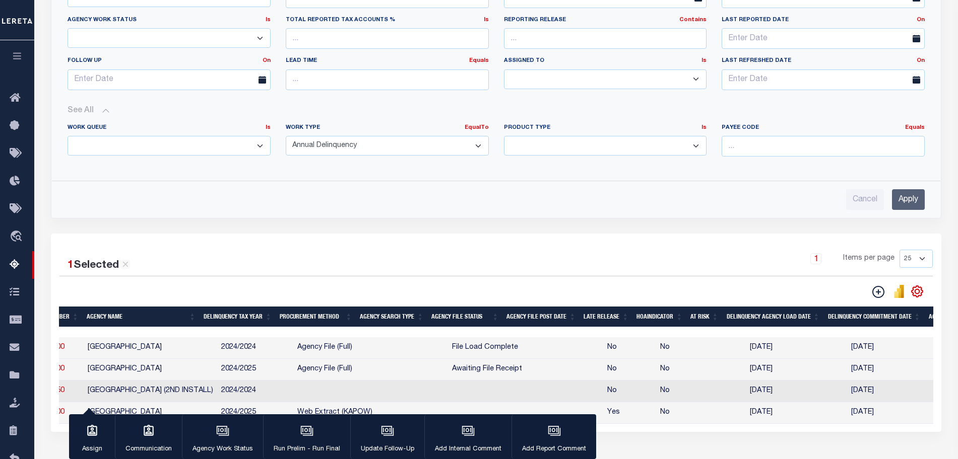
click at [425, 148] on select "Annual Delinquency Back Search Payment Status Check DTRACK" at bounding box center [387, 146] width 203 height 20
select select "DTRACK"
click at [286, 136] on select "Annual Delinquency Back Search Payment Status Check DTRACK" at bounding box center [387, 146] width 203 height 20
click at [895, 195] on input "Apply" at bounding box center [908, 199] width 33 height 21
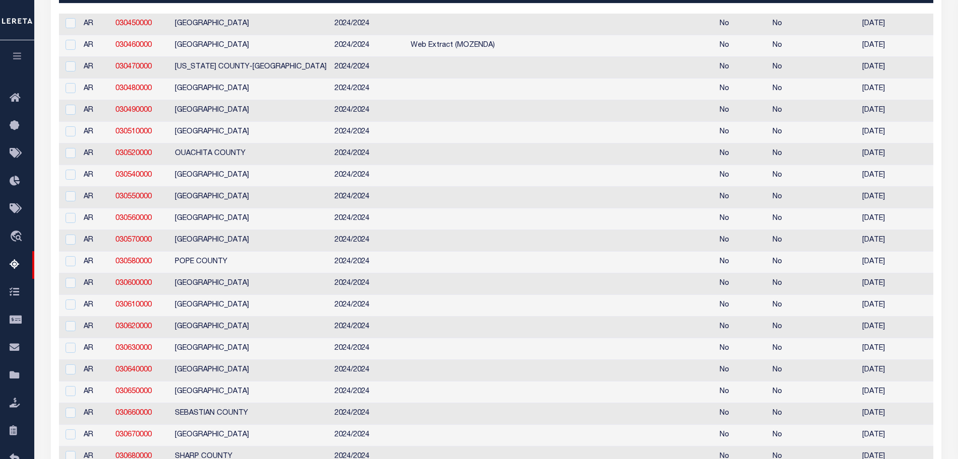
scroll to position [0, 378]
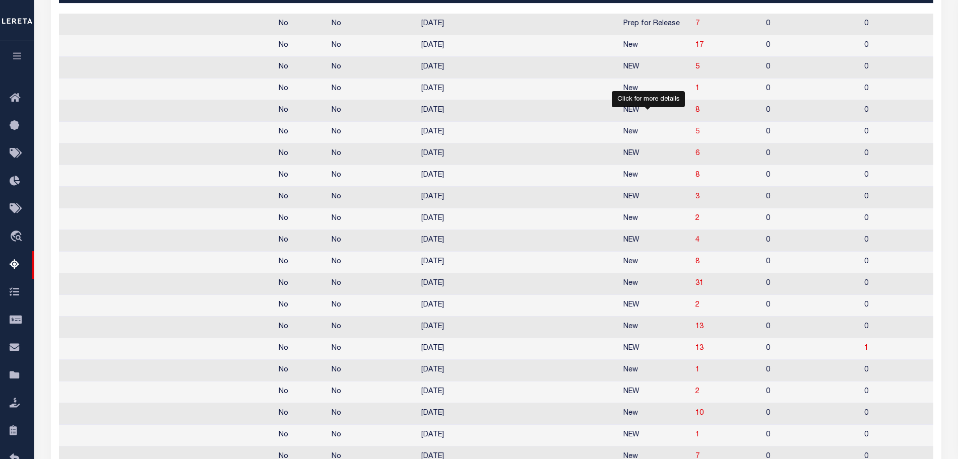
click at [695, 136] on span "5" at bounding box center [697, 131] width 4 height 7
select select "100"
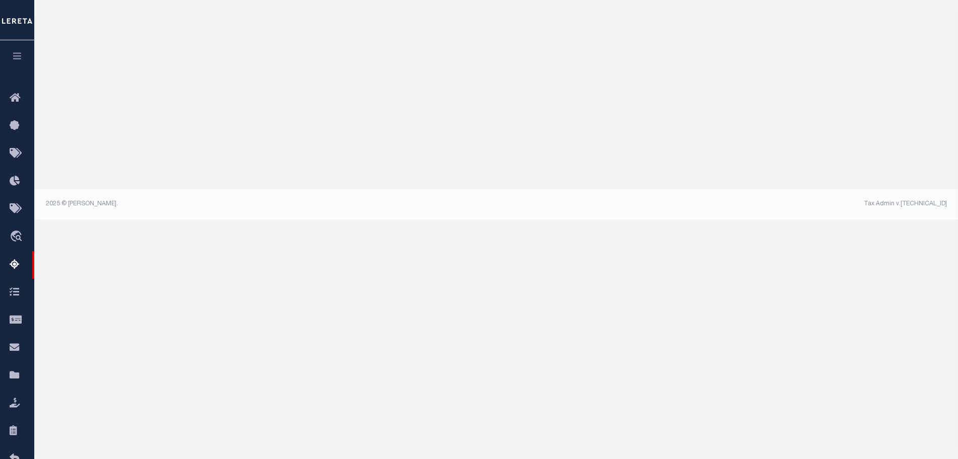
select select "100"
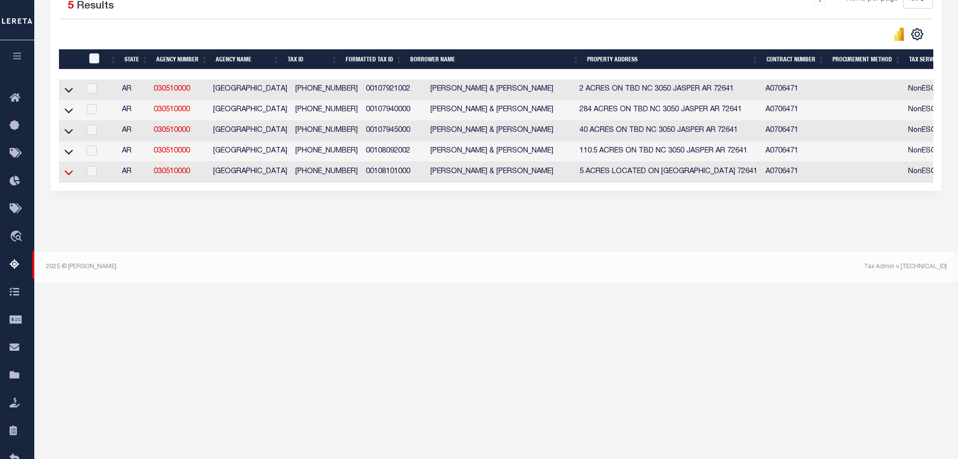
click at [68, 174] on icon at bounding box center [68, 172] width 9 height 11
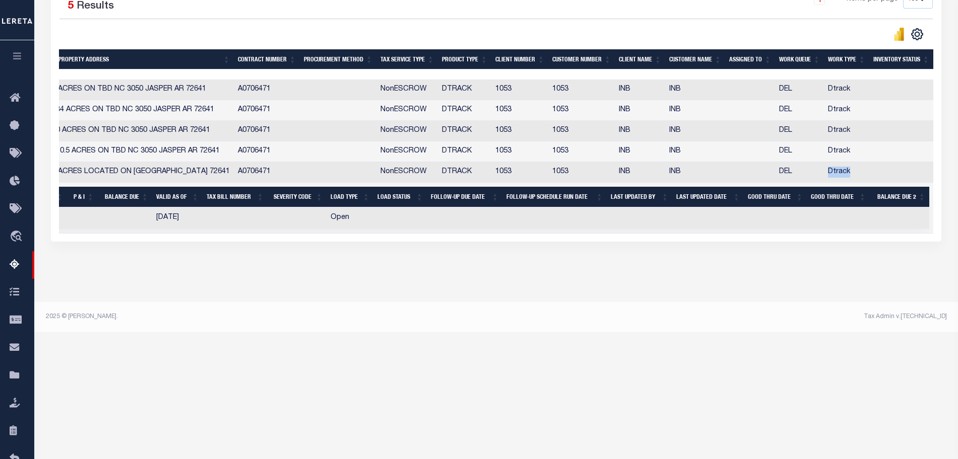
drag, startPoint x: 828, startPoint y: 166, endPoint x: 858, endPoint y: 171, distance: 31.1
click at [858, 171] on td "Dtrack" at bounding box center [846, 172] width 45 height 21
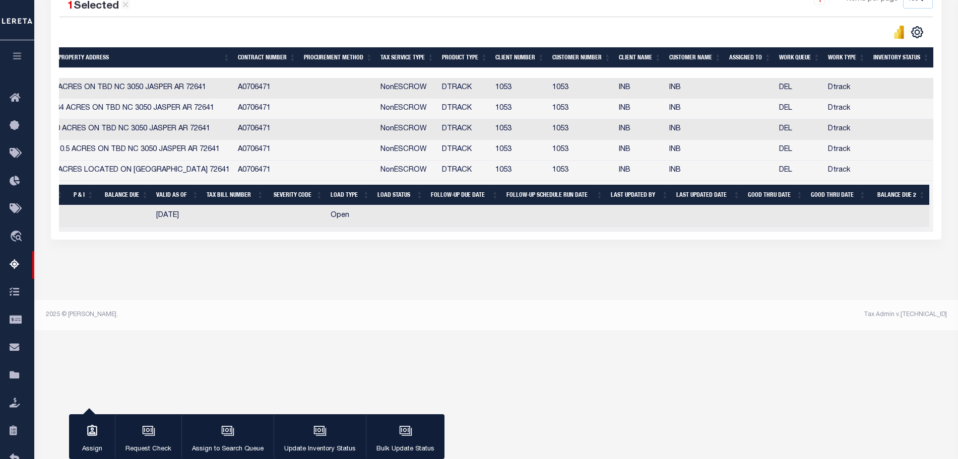
click at [378, 177] on td "NonESCROW" at bounding box center [406, 171] width 61 height 21
checkbox input "false"
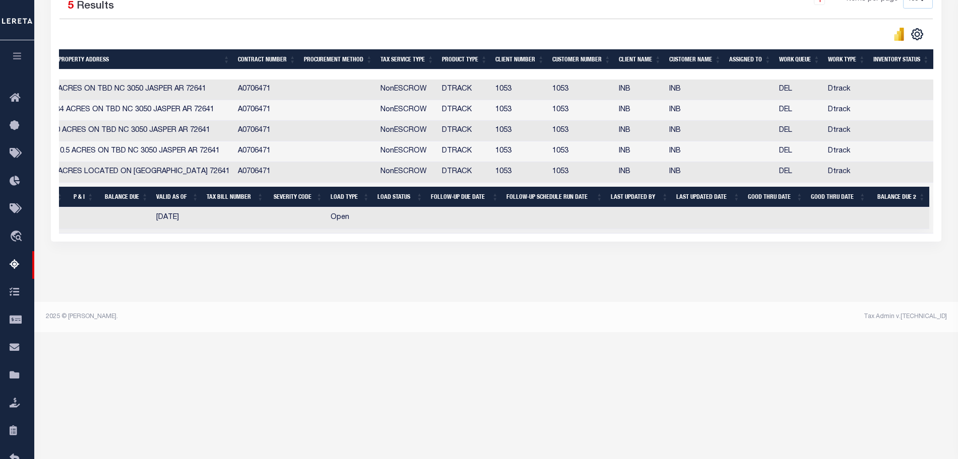
click at [350, 221] on td "Open" at bounding box center [349, 219] width 47 height 22
checkbox input "true"
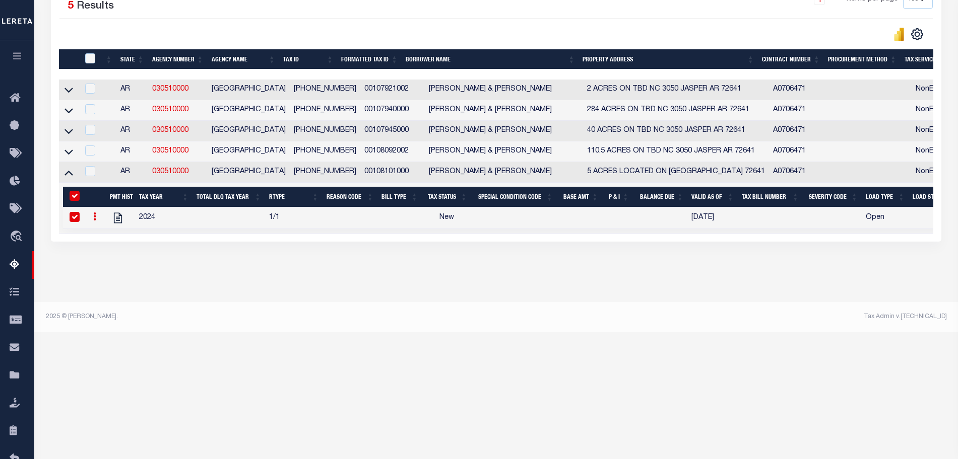
click at [94, 220] on icon at bounding box center [94, 217] width 3 height 8
click at [111, 251] on img "" at bounding box center [107, 250] width 10 height 11
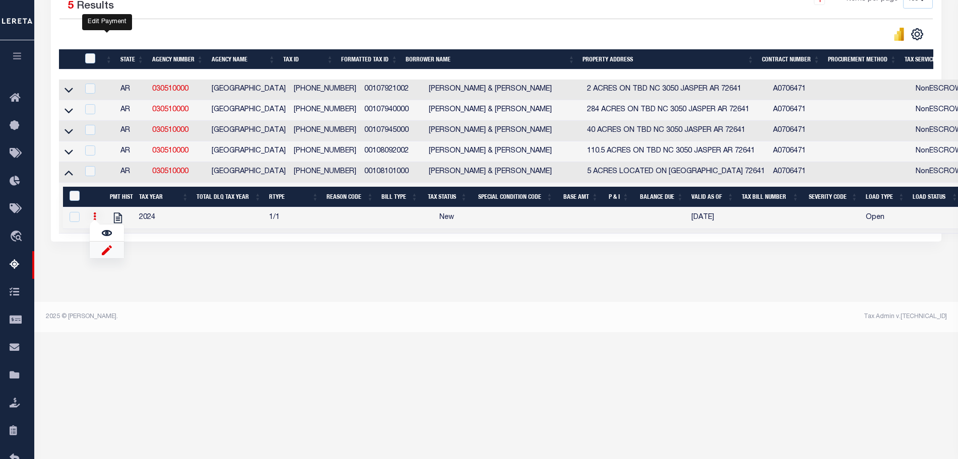
select select
checkbox input "false"
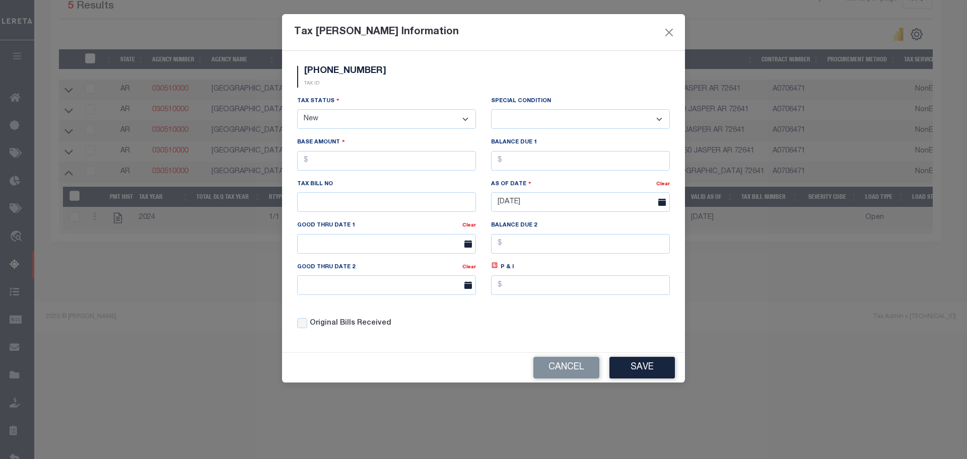
click at [376, 105] on div "Tax Status - Select Status - Open Due/Unpaid Paid Incomplete No Tax Due Interna…" at bounding box center [386, 112] width 179 height 33
click at [378, 112] on select "- Select Status - Open Due/Unpaid Paid Incomplete No Tax Due Internal Refund Pr…" at bounding box center [386, 119] width 179 height 20
select select "NTX"
click at [297, 110] on select "- Select Status - Open Due/Unpaid Paid Incomplete No Tax Due Internal Refund Pr…" at bounding box center [386, 119] width 179 height 20
select select "0"
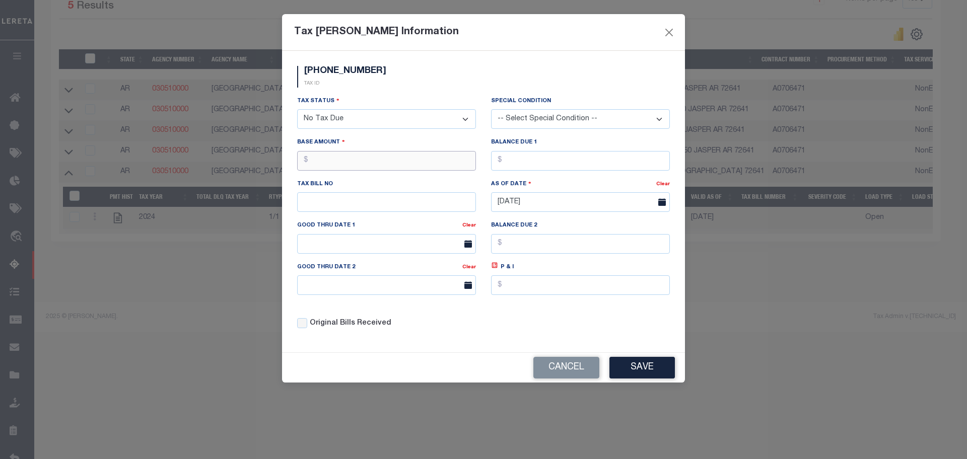
click at [322, 157] on input "text" at bounding box center [386, 161] width 179 height 20
type input "$1,500.00"
click at [564, 155] on input "text" at bounding box center [580, 161] width 179 height 20
type input "$0.00"
click at [643, 369] on button "Save" at bounding box center [642, 368] width 65 height 22
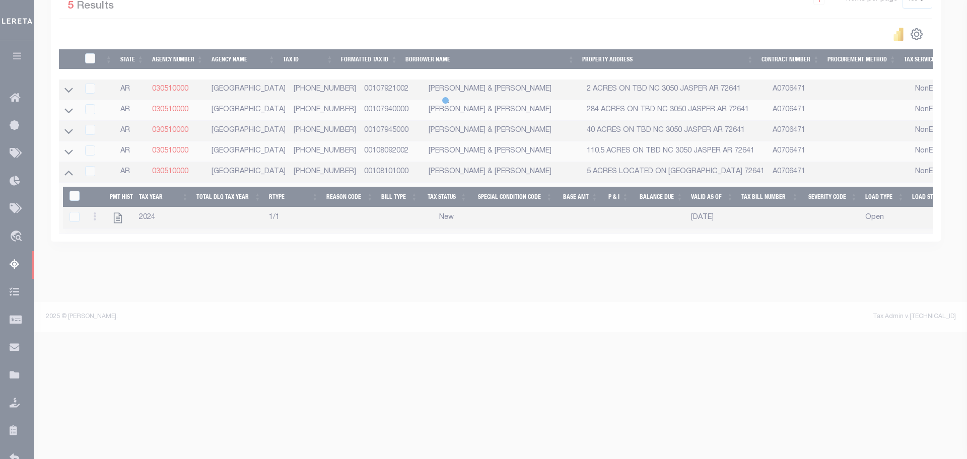
select select "NW2"
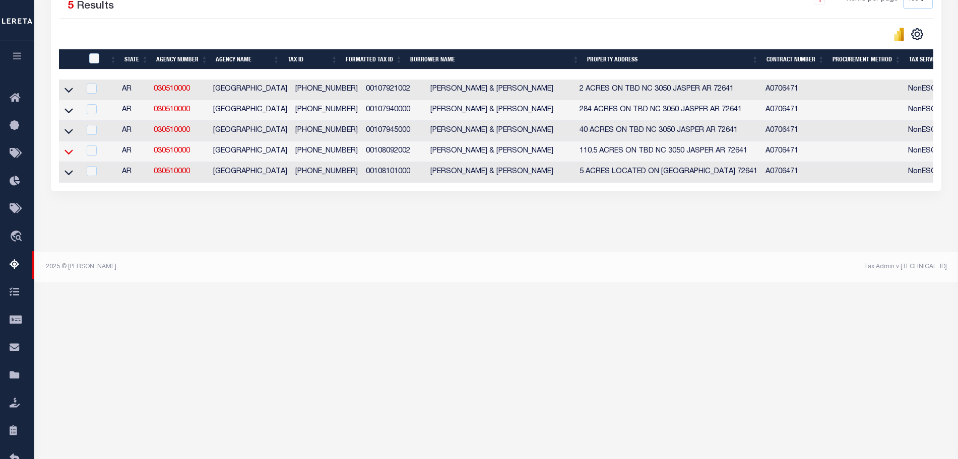
click at [66, 152] on icon at bounding box center [68, 152] width 9 height 11
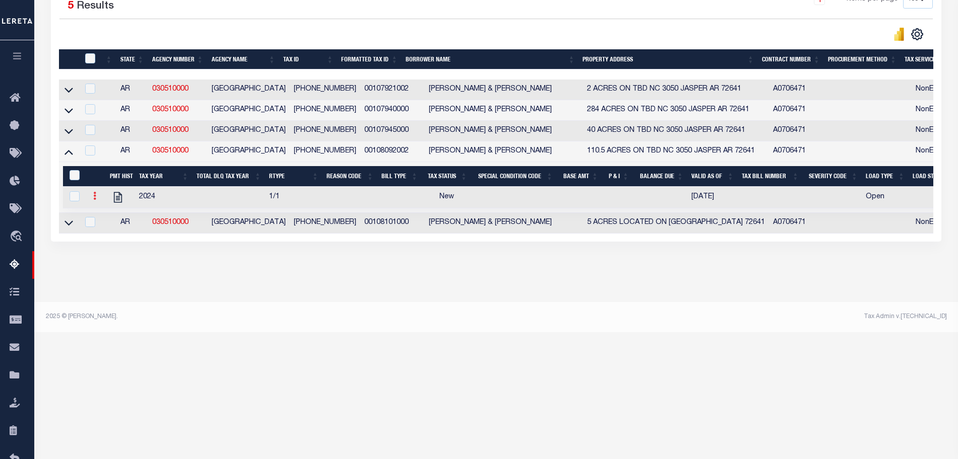
click at [92, 200] on link at bounding box center [94, 197] width 11 height 8
click at [113, 231] on link "" at bounding box center [107, 229] width 34 height 17
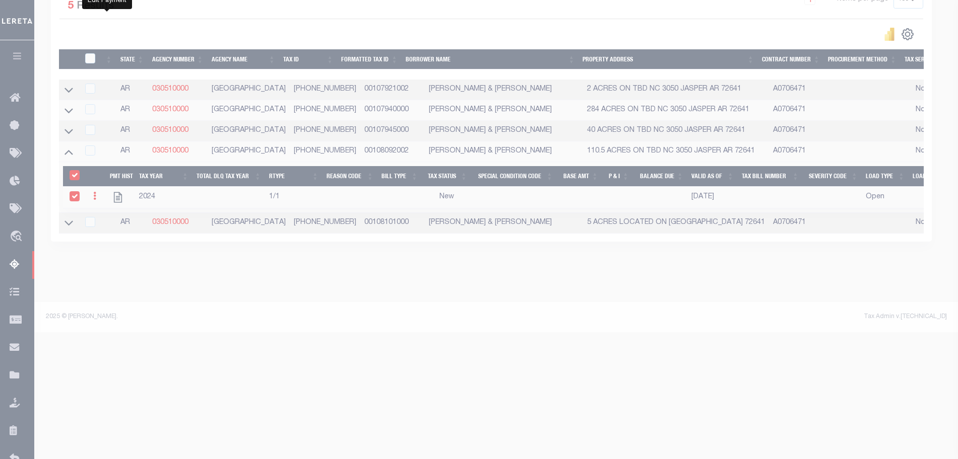
select select
checkbox input "true"
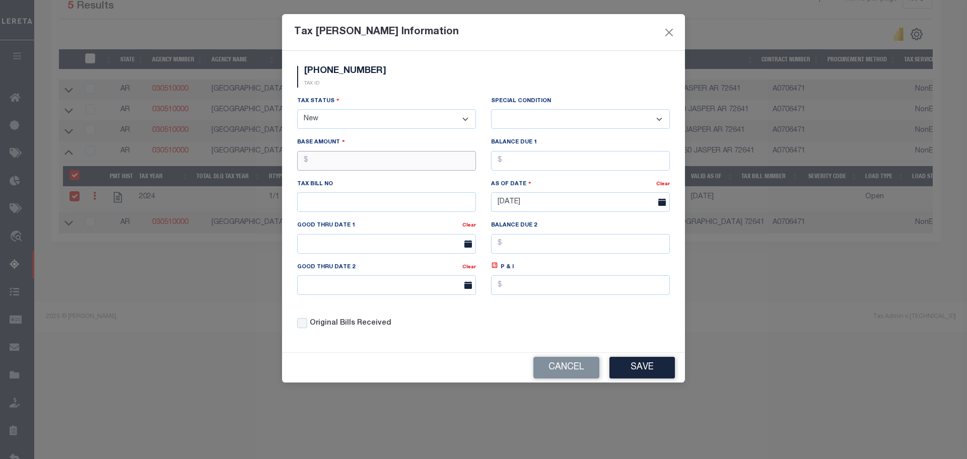
click at [358, 157] on input "text" at bounding box center [386, 161] width 179 height 20
type input "$1,500.00"
click at [358, 117] on select "- Select Status - Open Due/Unpaid Paid Incomplete No Tax Due Internal Refund Pr…" at bounding box center [386, 119] width 179 height 20
select select "NTX"
click at [297, 110] on select "- Select Status - Open Due/Unpaid Paid Incomplete No Tax Due Internal Refund Pr…" at bounding box center [386, 119] width 179 height 20
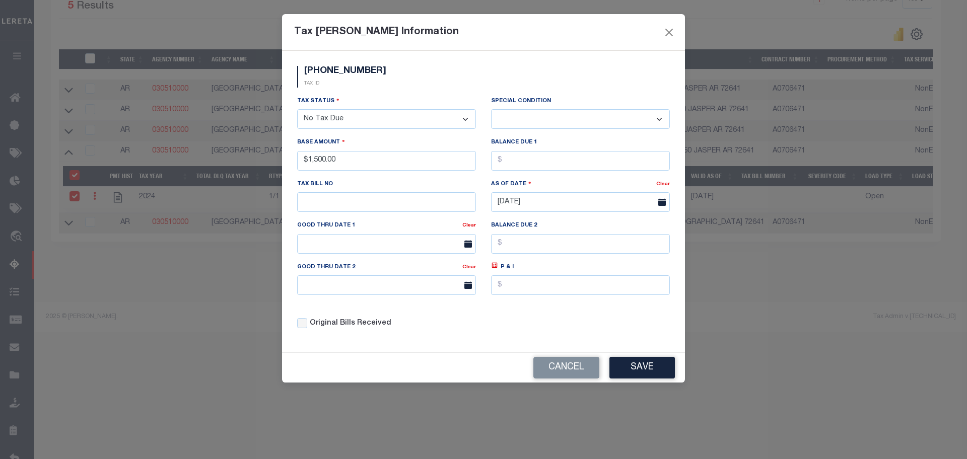
select select "0"
click at [622, 357] on div "Cancel Save" at bounding box center [483, 368] width 403 height 30
click at [623, 359] on div "Cancel Save" at bounding box center [483, 368] width 403 height 30
click at [623, 368] on button "Save" at bounding box center [642, 368] width 65 height 22
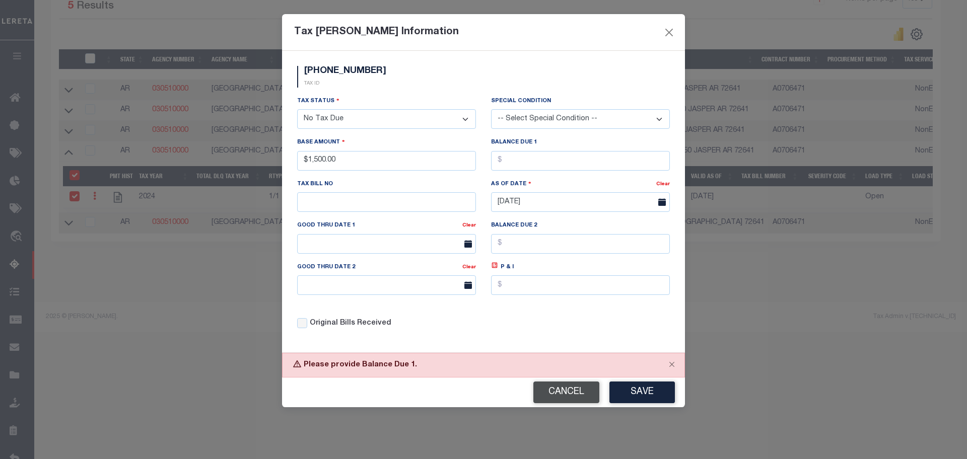
click at [552, 395] on button "Cancel" at bounding box center [566, 393] width 66 height 22
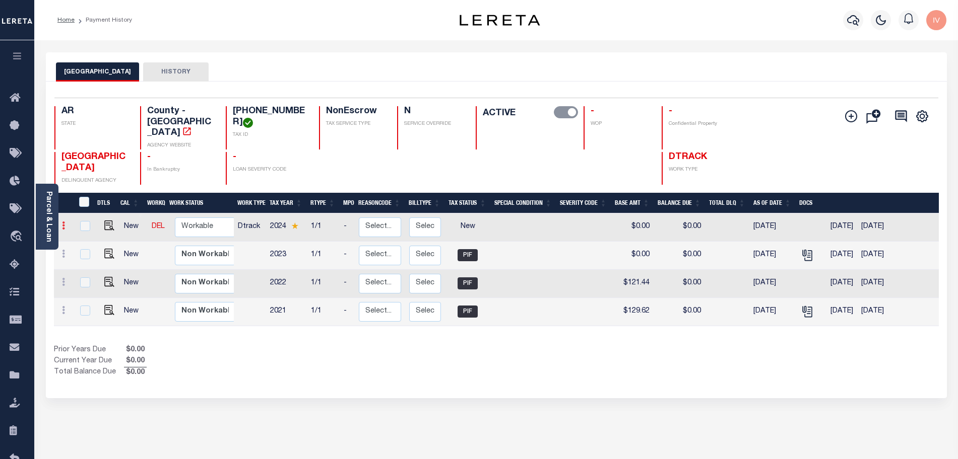
click at [60, 223] on link at bounding box center [63, 227] width 11 height 8
click at [90, 255] on img at bounding box center [88, 260] width 10 height 11
select select "NW2"
type input "$0.00"
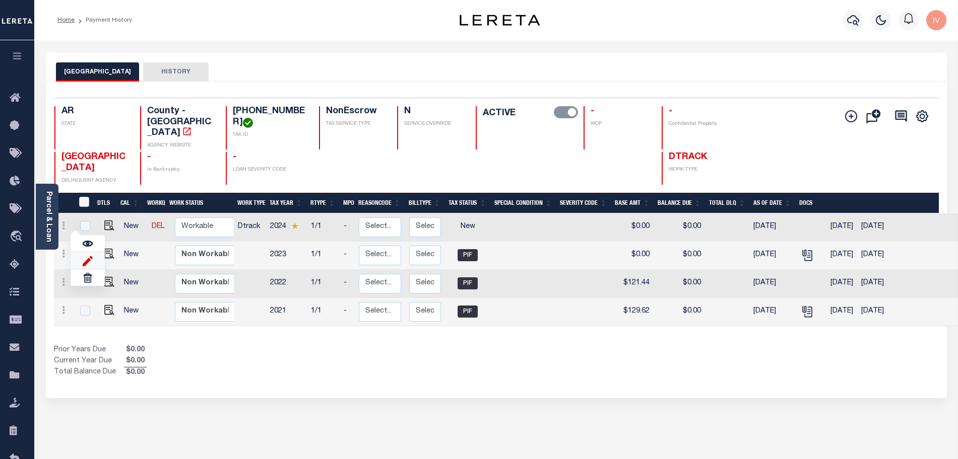
type input "08/11/2025"
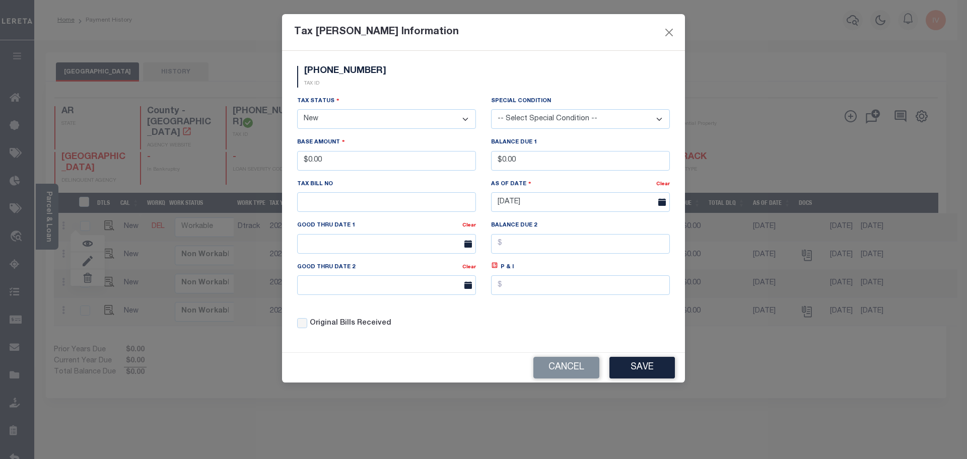
click at [331, 115] on select "- Select Status - Open Due/Unpaid Paid Incomplete No Tax Due Internal Refund Pr…" at bounding box center [386, 119] width 179 height 20
click at [331, 127] on select "- Select Status - Open Due/Unpaid Paid Incomplete No Tax Due Internal Refund Pr…" at bounding box center [386, 119] width 179 height 20
select select "NTX"
click at [297, 110] on select "- Select Status - Open Due/Unpaid Paid Incomplete No Tax Due Internal Refund Pr…" at bounding box center [386, 119] width 179 height 20
click at [351, 168] on input "$0.00" at bounding box center [386, 161] width 179 height 20
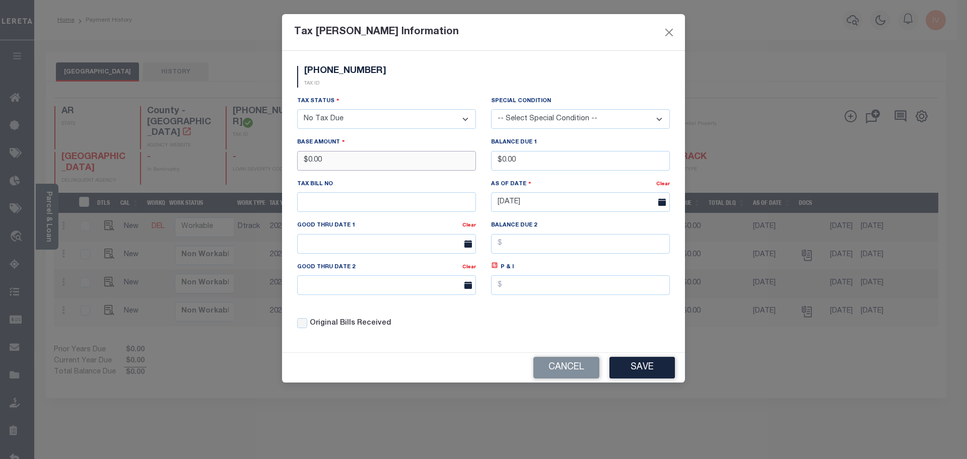
click at [351, 168] on input "$0.00" at bounding box center [386, 161] width 179 height 20
type input "$500.00"
click at [544, 160] on input "$0.00" at bounding box center [580, 161] width 179 height 20
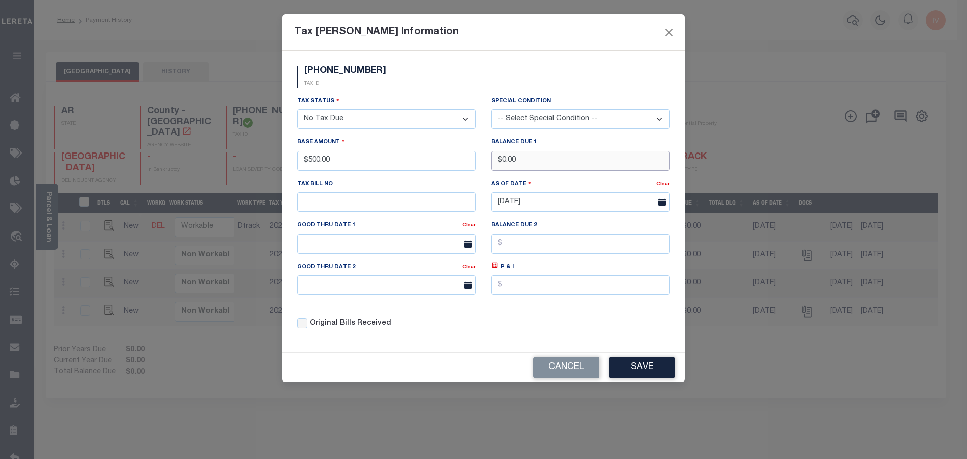
click at [544, 160] on input "$0.00" at bounding box center [580, 161] width 179 height 20
click at [528, 345] on div "001-08092-002 TAX ID Installment: TaxID: 001-08092-002 Tax Status - Select Stat…" at bounding box center [483, 202] width 403 height 302
click at [653, 366] on button "Save" at bounding box center [642, 368] width 65 height 22
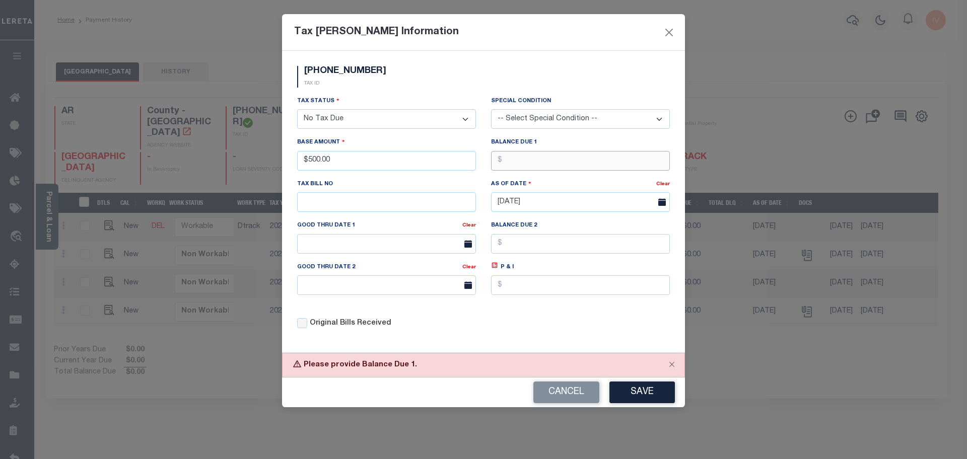
click at [569, 167] on input "text" at bounding box center [580, 161] width 179 height 20
type input "$0.00"
click at [633, 385] on button "Save" at bounding box center [642, 393] width 65 height 22
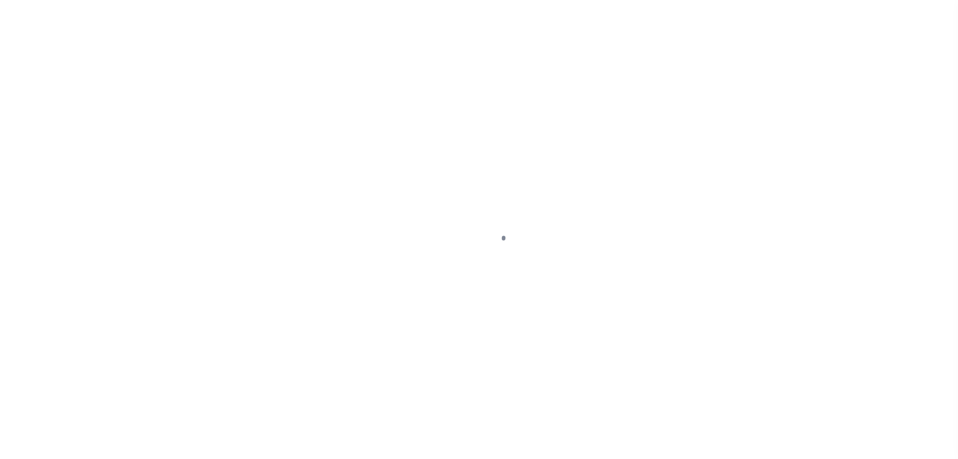
checkbox input "false"
type input "[DATE]"
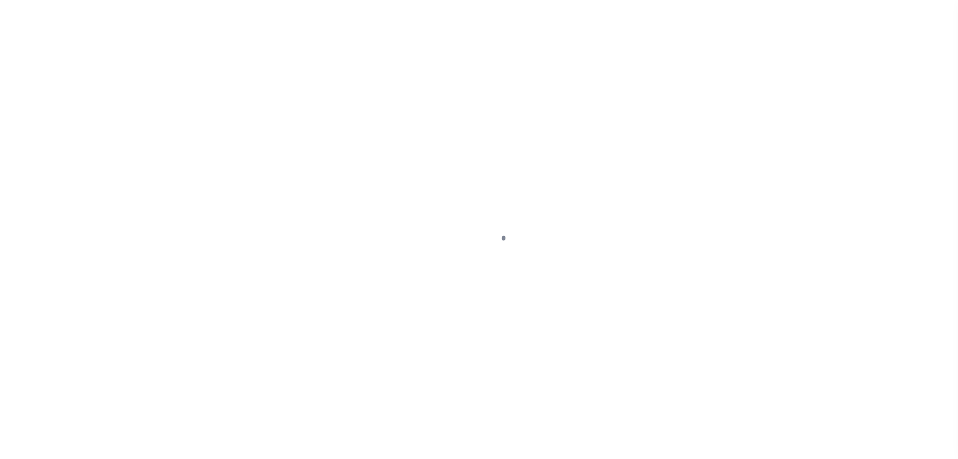
select select "NTX"
type input "$500"
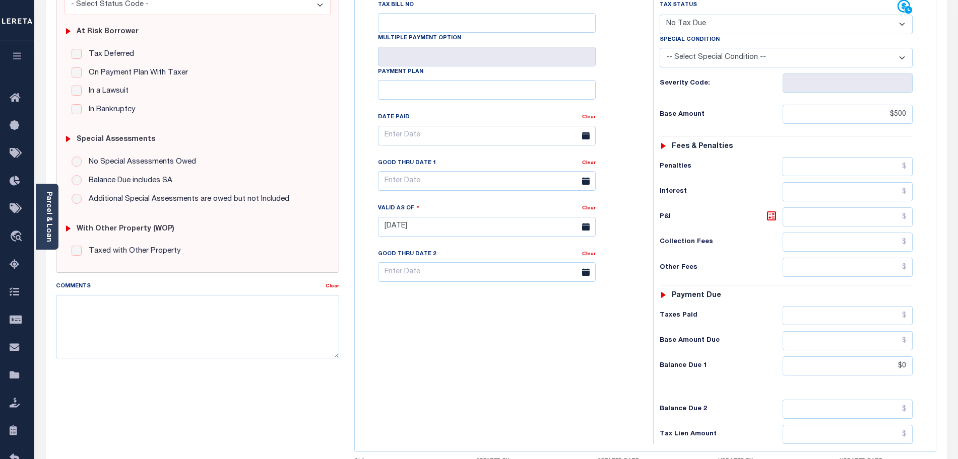
scroll to position [289, 0]
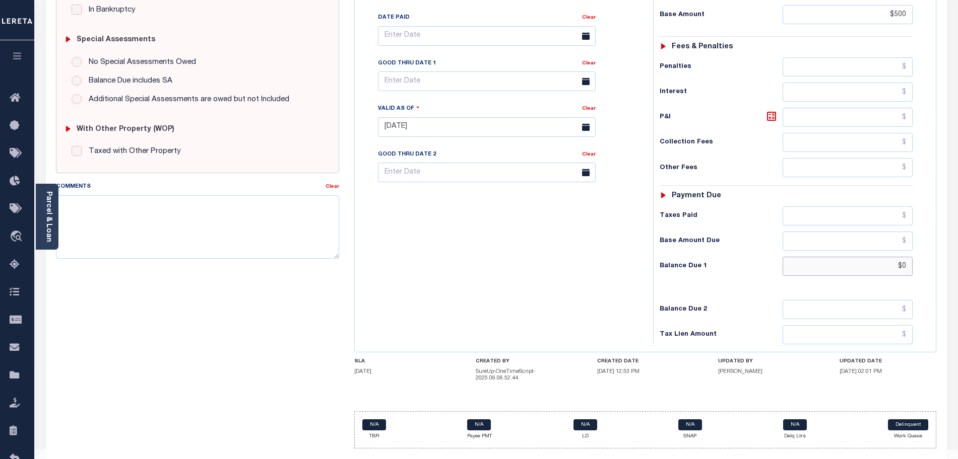
click at [845, 257] on input "$0" at bounding box center [847, 266] width 130 height 19
type input "$"
click at [786, 359] on h4 "UPDATED BY" at bounding box center [766, 362] width 97 height 6
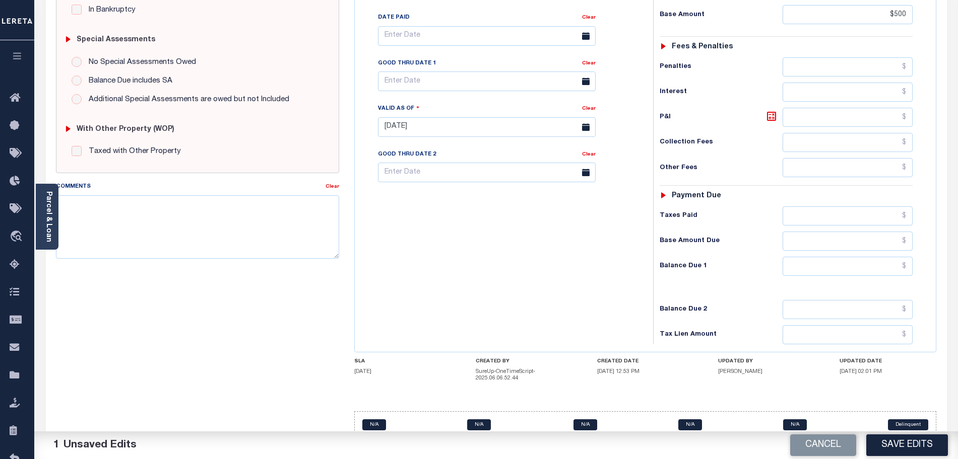
click at [886, 447] on button "Save Edits" at bounding box center [907, 446] width 82 height 22
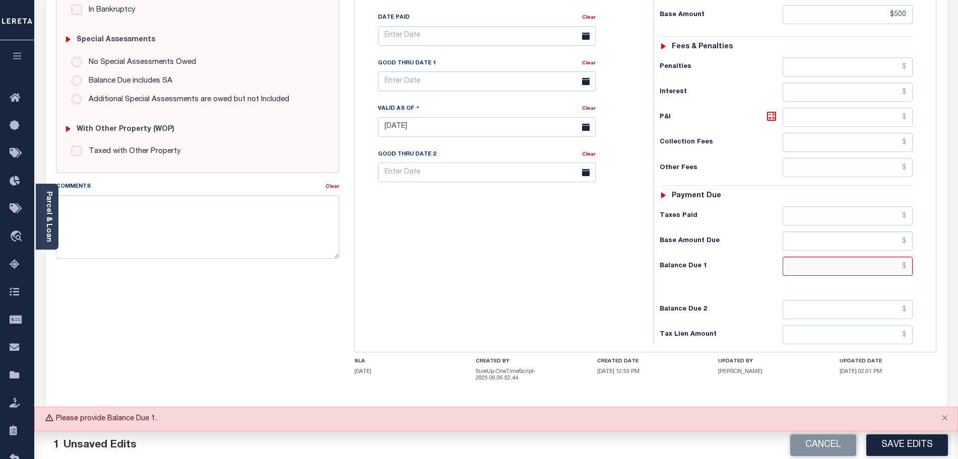
click at [849, 257] on input "text" at bounding box center [847, 266] width 130 height 19
type input "$0.00"
click at [758, 257] on div "Tax Status Status - Select Status Code -" at bounding box center [789, 122] width 273 height 445
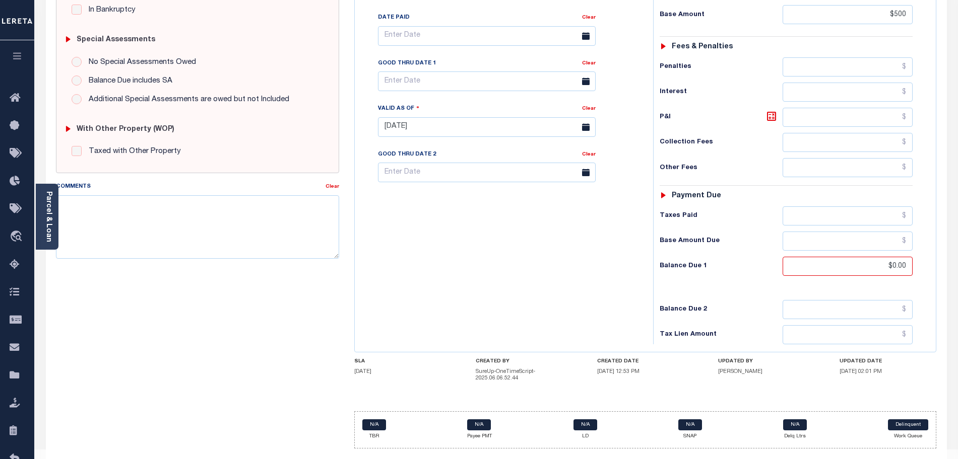
drag, startPoint x: 867, startPoint y: 260, endPoint x: 864, endPoint y: 256, distance: 5.2
click at [866, 259] on div "Tax Status Status - Select Status Code -" at bounding box center [789, 122] width 273 height 445
click at [862, 257] on input "$0.00" at bounding box center [847, 266] width 130 height 19
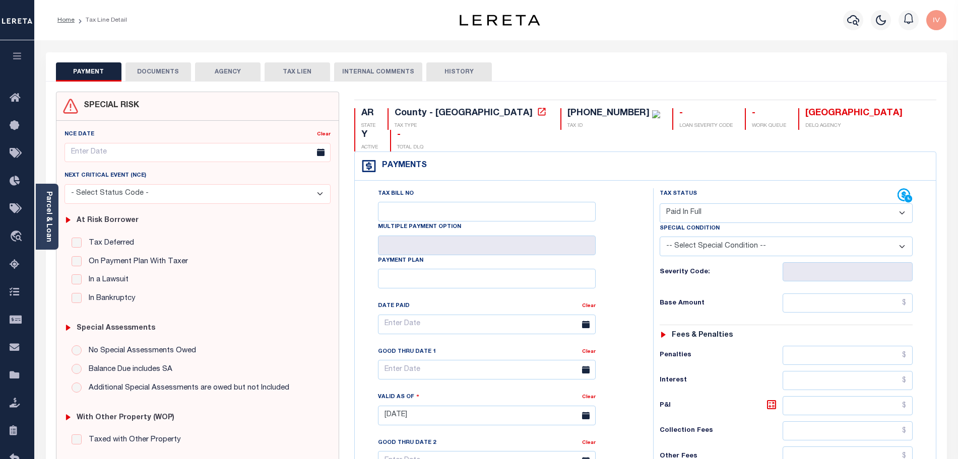
click at [752, 204] on select "- Select Status Code - Open Due/Unpaid Paid Incomplete No Tax Due Internal Refu…" at bounding box center [785, 214] width 253 height 20
select select "NTX"
click at [659, 204] on select "- Select Status Code - Open Due/Unpaid Paid Incomplete No Tax Due Internal Refu…" at bounding box center [785, 214] width 253 height 20
type input "[DATE]"
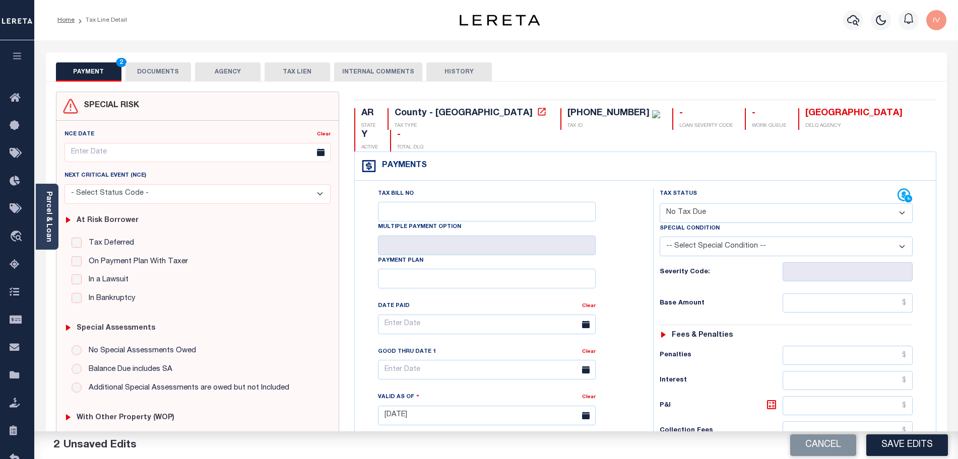
scroll to position [63, 0]
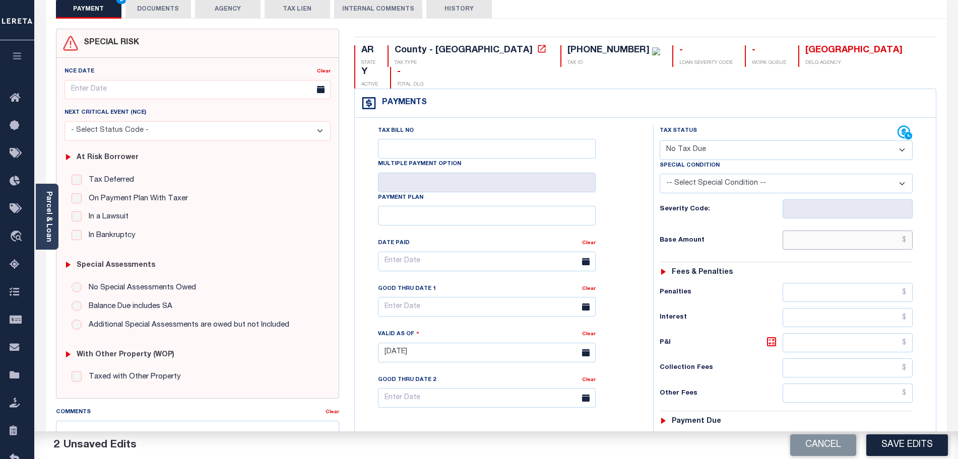
click at [833, 231] on input "text" at bounding box center [847, 240] width 130 height 19
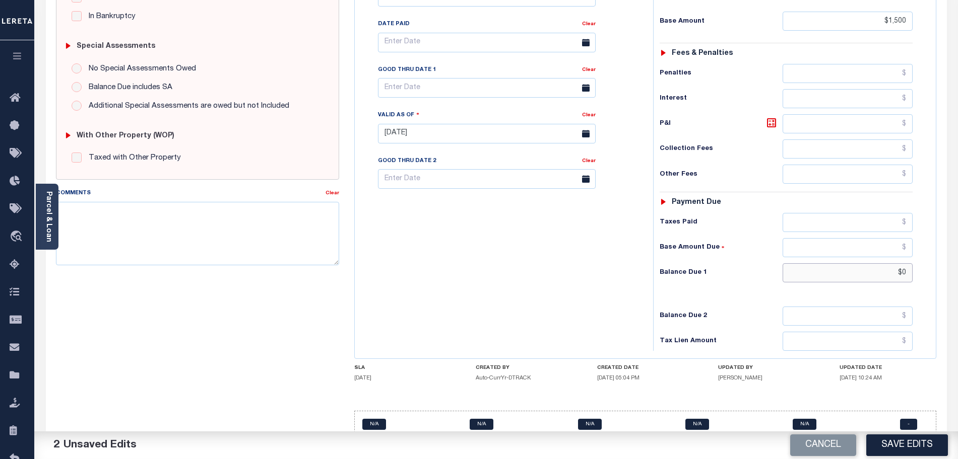
type input "$1,500.00"
click at [859, 263] on input "$0" at bounding box center [847, 272] width 130 height 19
click at [783, 273] on div "Tax Status Status - Select Status Code -" at bounding box center [789, 128] width 273 height 445
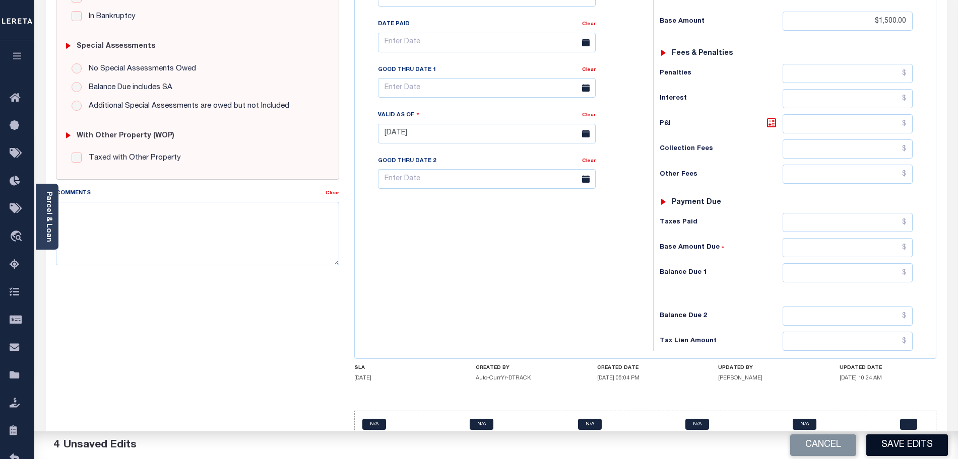
click at [904, 444] on button "Save Edits" at bounding box center [907, 446] width 82 height 22
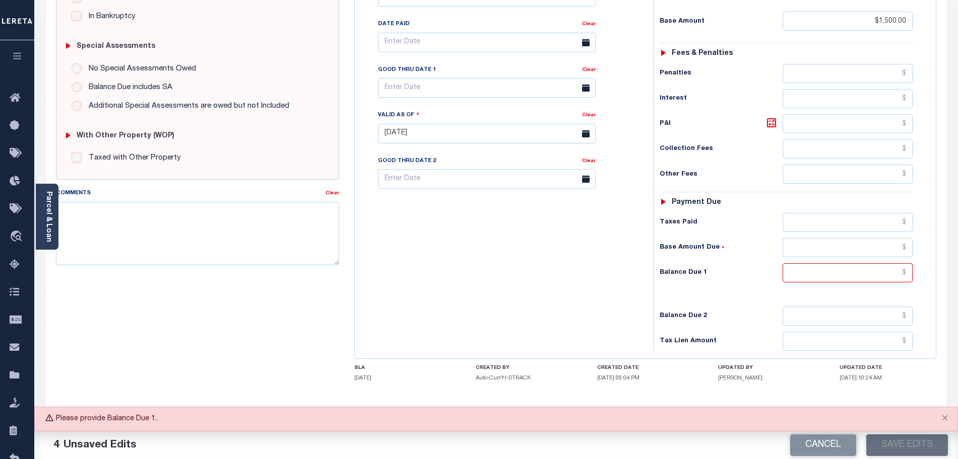
drag, startPoint x: 874, startPoint y: 267, endPoint x: 873, endPoint y: 261, distance: 6.1
click at [873, 262] on div "Tax Status Status - Select Status Code -" at bounding box center [789, 128] width 273 height 445
click at [870, 263] on input "text" at bounding box center [847, 272] width 130 height 19
type input "$0.00"
click at [783, 265] on div "Tax Status Status - Select Status Code -" at bounding box center [789, 128] width 273 height 445
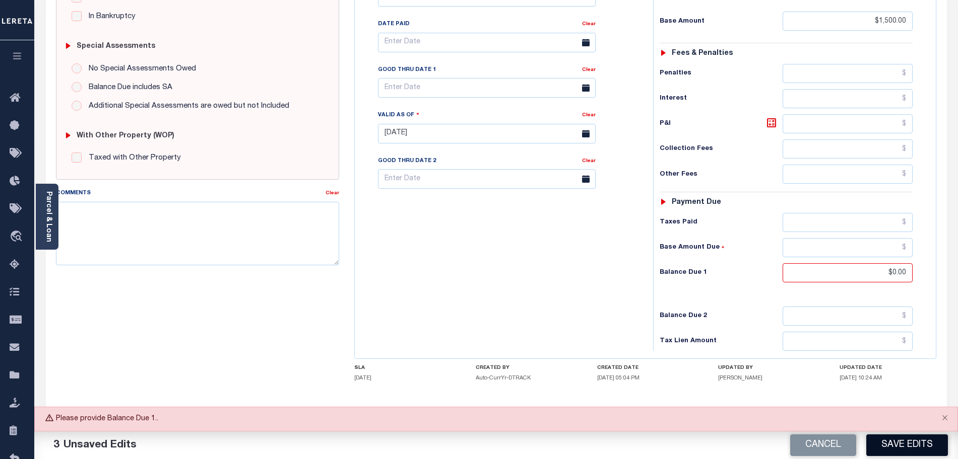
click at [894, 444] on button "Save Edits" at bounding box center [907, 446] width 82 height 22
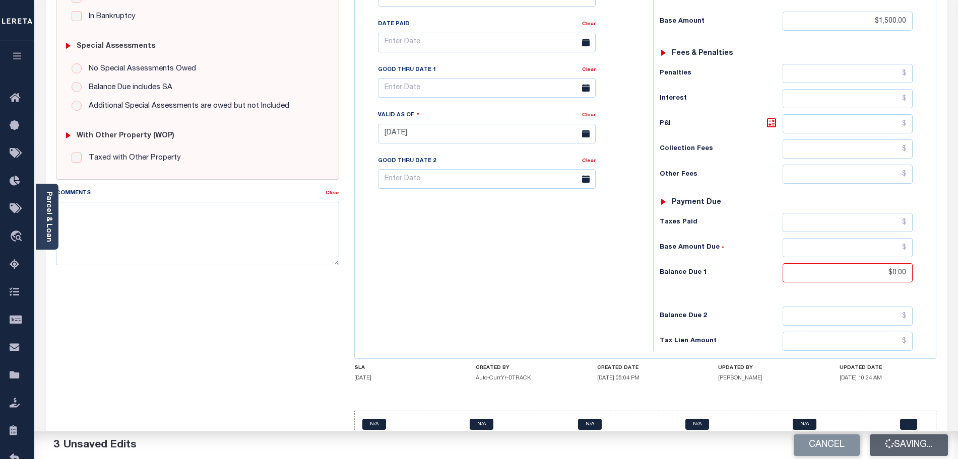
checkbox input "false"
type input "$1,500"
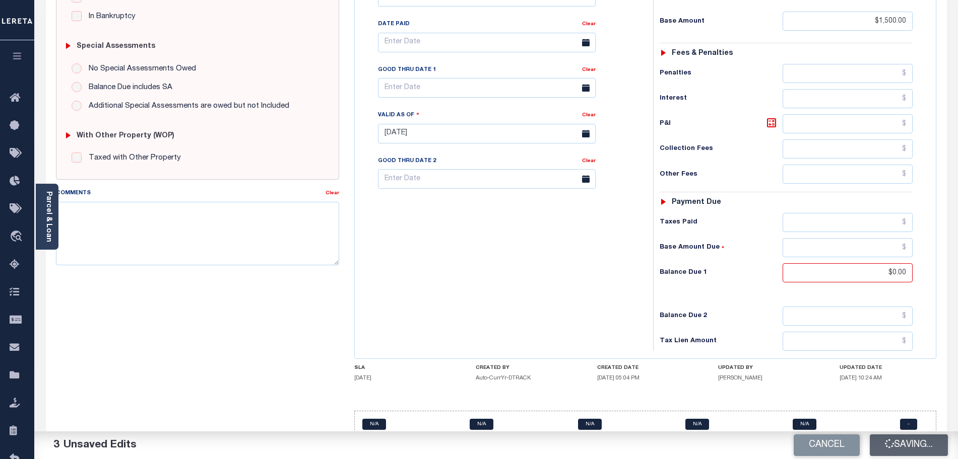
type input "$0"
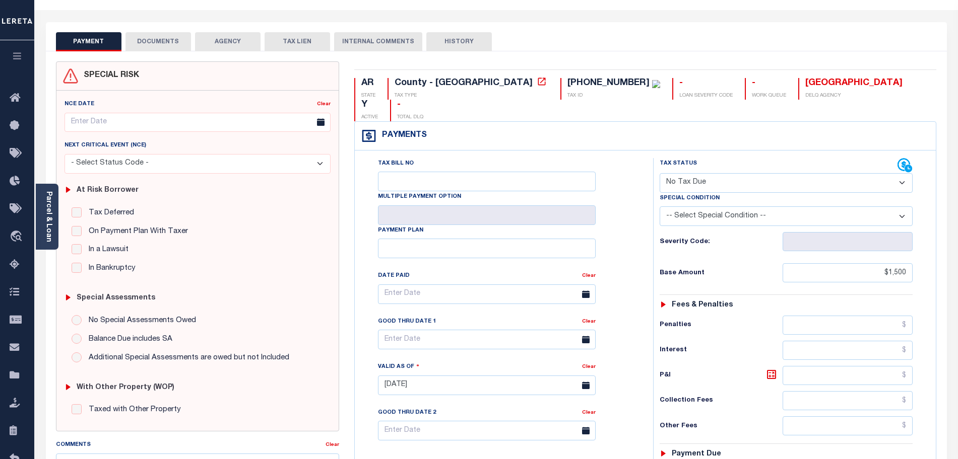
scroll to position [0, 0]
